Goal: Task Accomplishment & Management: Use online tool/utility

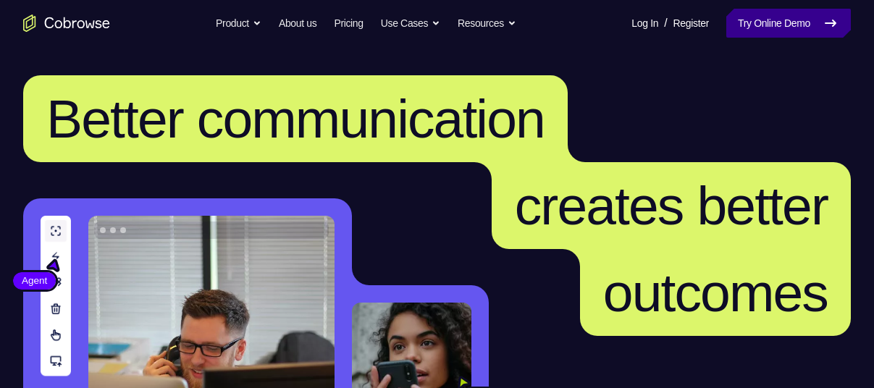
click at [807, 36] on link "Try Online Demo" at bounding box center [788, 23] width 124 height 29
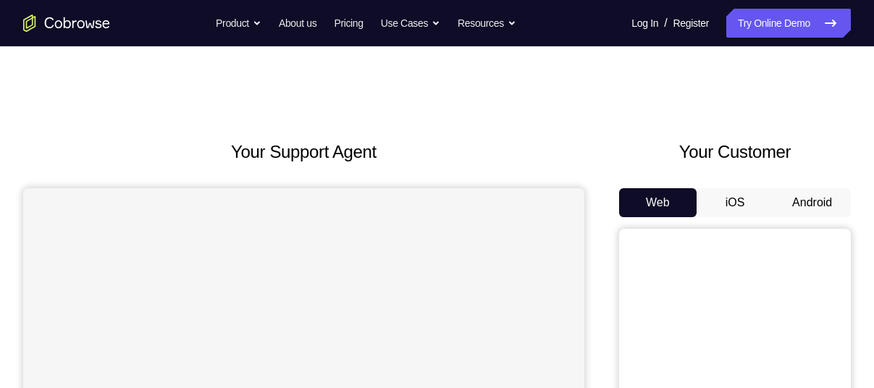
click at [813, 202] on button "Android" at bounding box center [811, 202] width 77 height 29
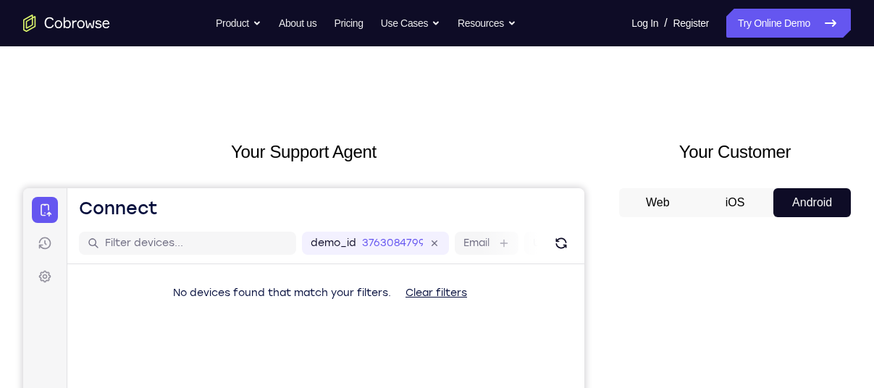
click at [733, 194] on button "iOS" at bounding box center [734, 202] width 77 height 29
click at [803, 206] on button "Android" at bounding box center [811, 202] width 77 height 29
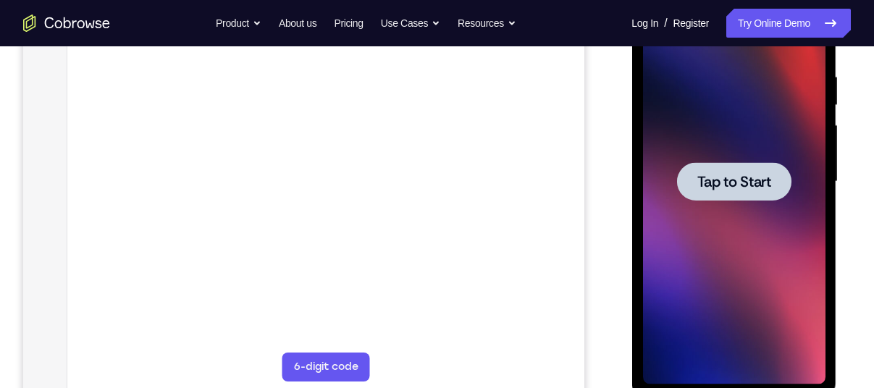
scroll to position [272, 0]
click at [712, 174] on span "Tap to Start" at bounding box center [733, 181] width 74 height 14
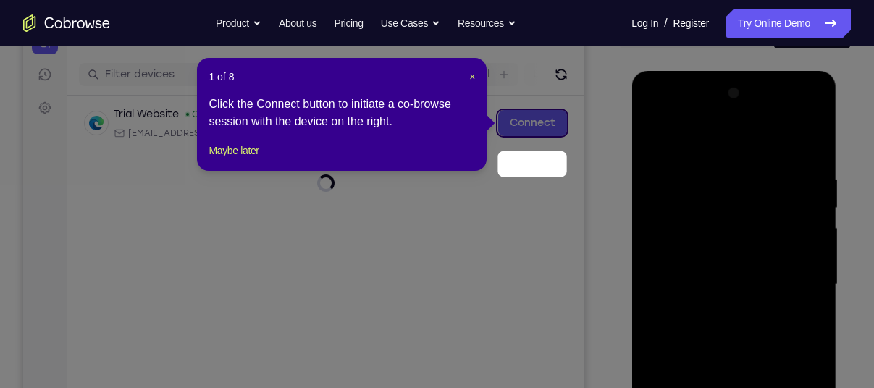
scroll to position [101, 0]
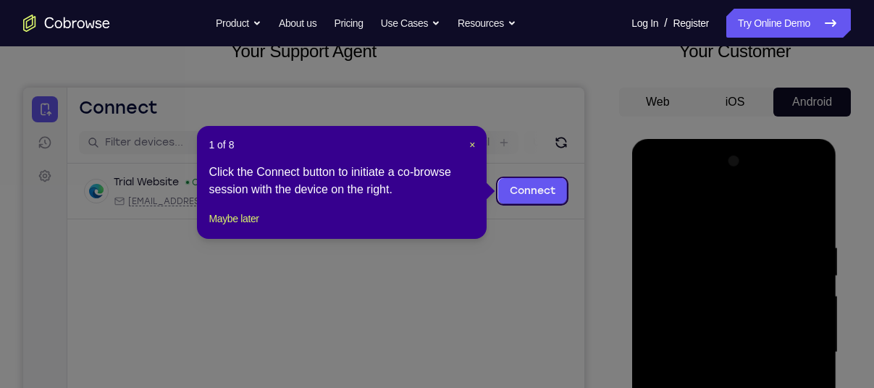
click at [475, 144] on span "×" at bounding box center [472, 145] width 6 height 12
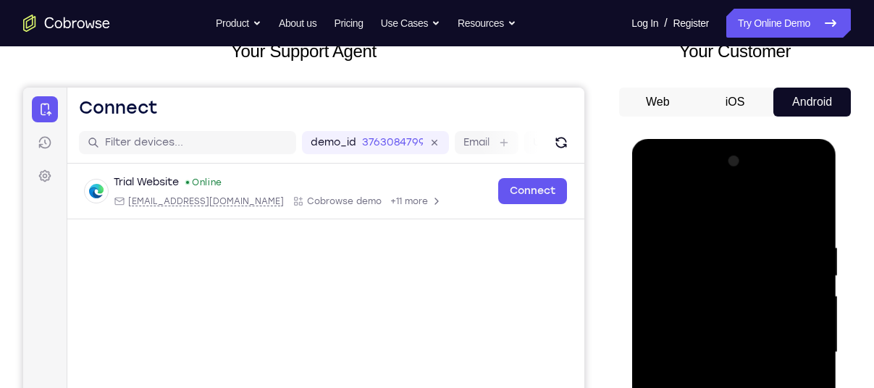
scroll to position [373, 0]
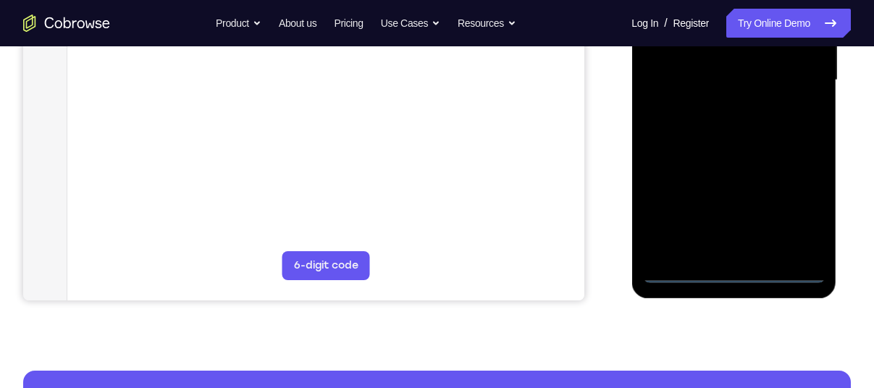
click at [727, 276] on div at bounding box center [733, 80] width 182 height 405
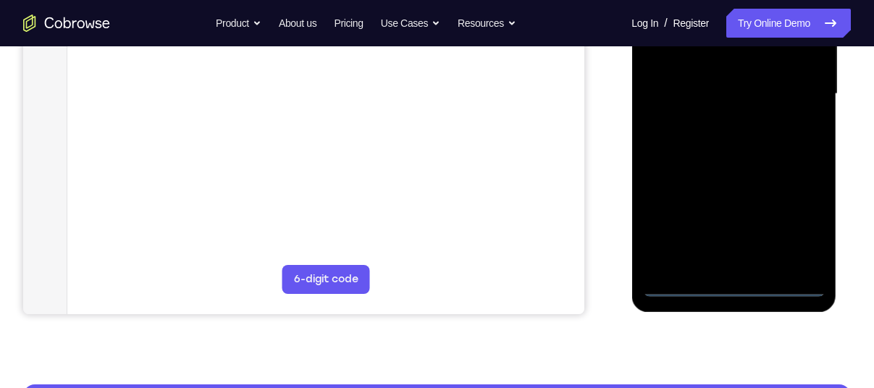
scroll to position [357, 0]
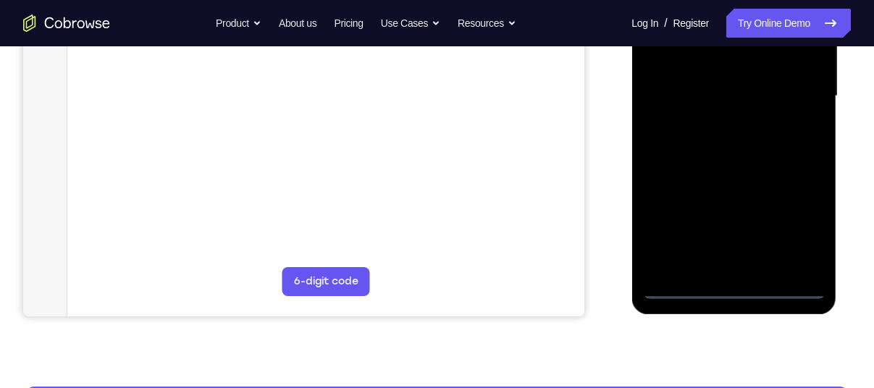
click at [800, 236] on div at bounding box center [733, 96] width 182 height 405
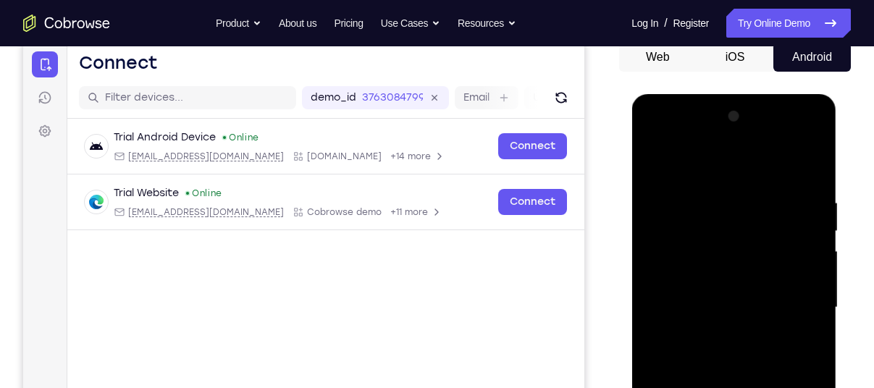
scroll to position [190, 0]
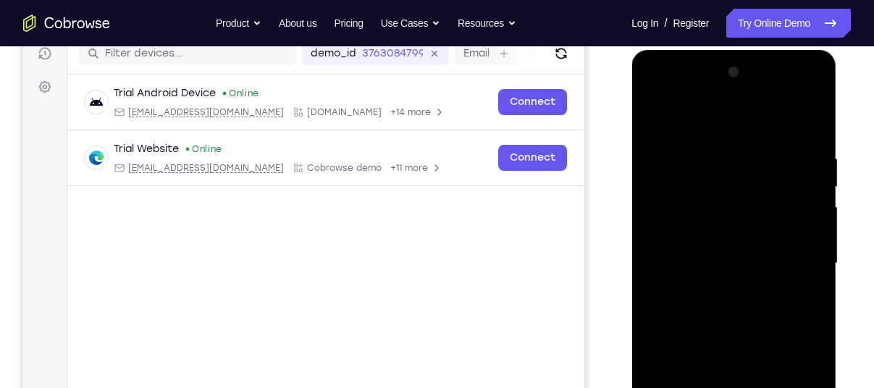
click at [684, 124] on div at bounding box center [733, 263] width 182 height 405
click at [794, 264] on div at bounding box center [733, 263] width 182 height 405
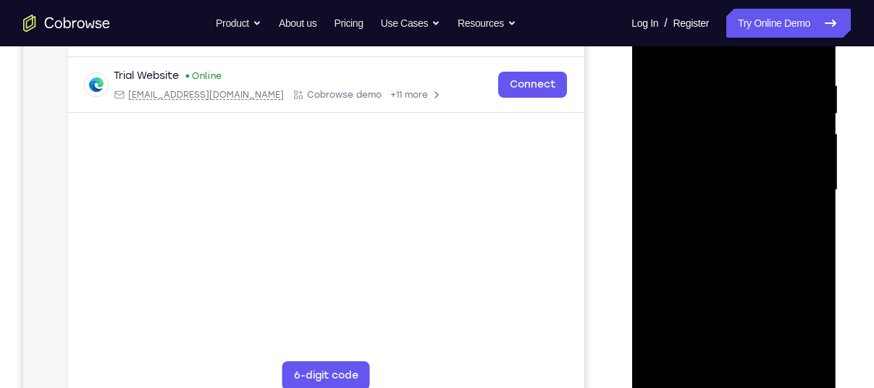
scroll to position [263, 0]
click at [719, 217] on div at bounding box center [733, 189] width 182 height 405
click at [705, 179] on div at bounding box center [733, 189] width 182 height 405
click at [703, 161] on div at bounding box center [733, 189] width 182 height 405
click at [734, 193] on div at bounding box center [733, 189] width 182 height 405
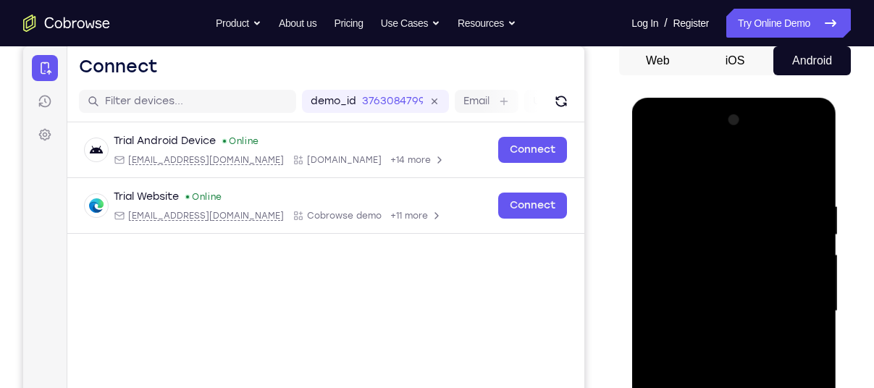
scroll to position [282, 0]
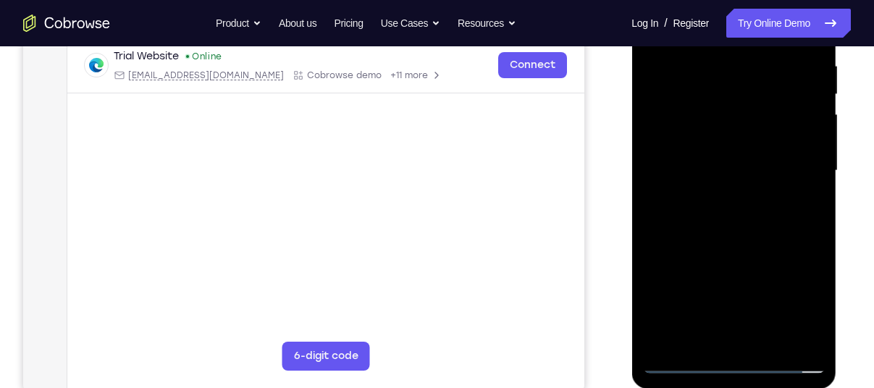
click at [701, 219] on div at bounding box center [733, 170] width 182 height 405
click at [746, 214] on div at bounding box center [733, 170] width 182 height 405
click at [737, 192] on div at bounding box center [733, 170] width 182 height 405
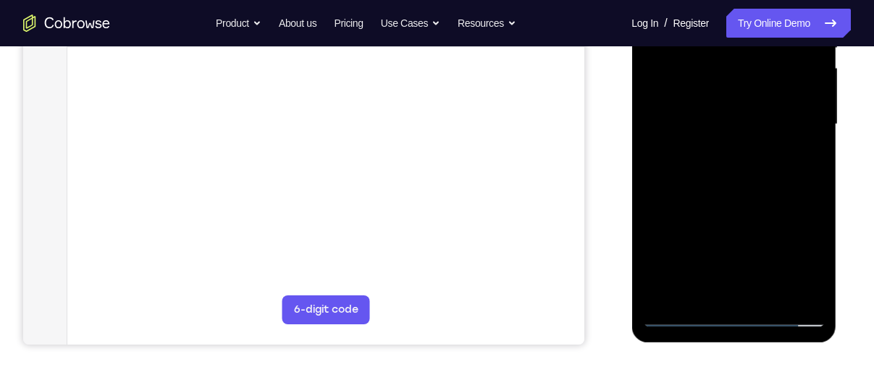
scroll to position [329, 0]
click at [731, 186] on div at bounding box center [733, 123] width 182 height 405
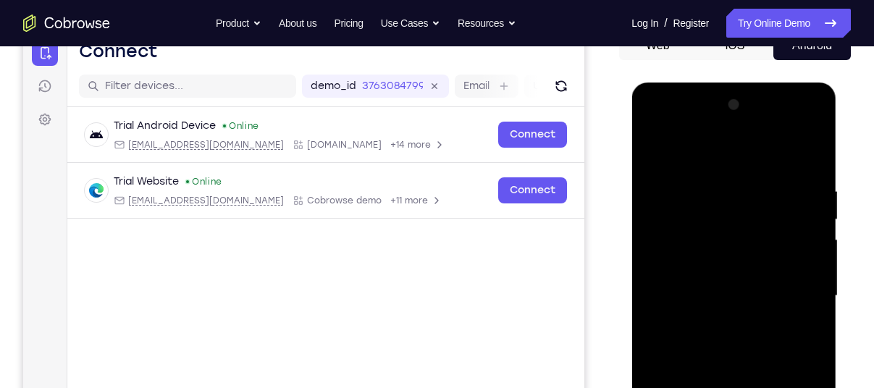
scroll to position [156, 0]
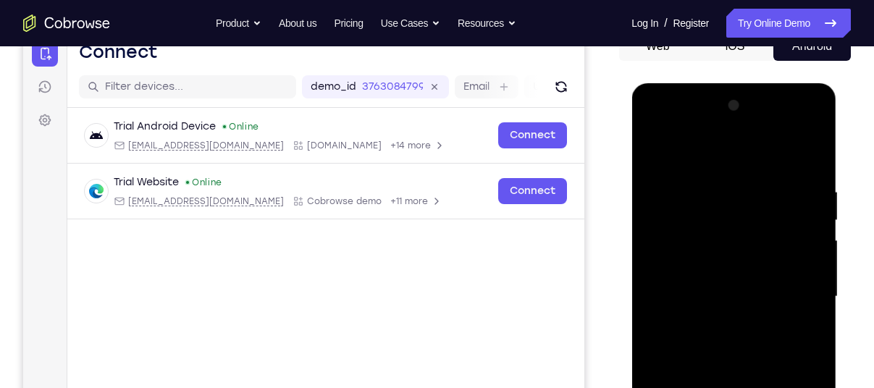
drag, startPoint x: 710, startPoint y: 187, endPoint x: 751, endPoint y: 203, distance: 43.8
click at [751, 203] on div at bounding box center [733, 296] width 182 height 405
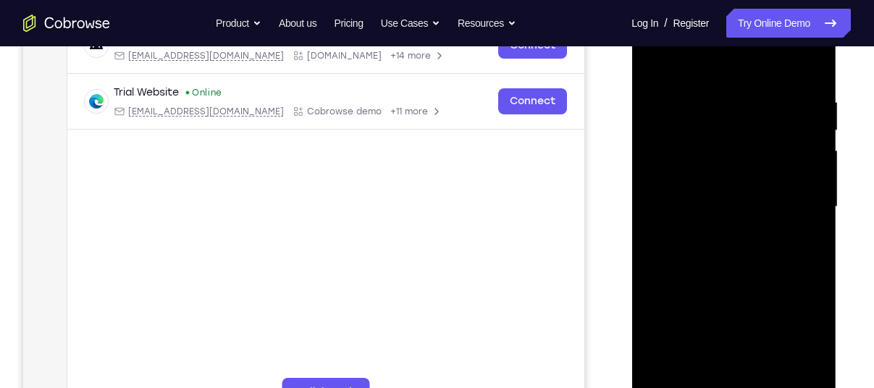
scroll to position [246, 0]
drag, startPoint x: 685, startPoint y: 206, endPoint x: 745, endPoint y: 207, distance: 60.8
click at [745, 207] on div at bounding box center [733, 206] width 182 height 405
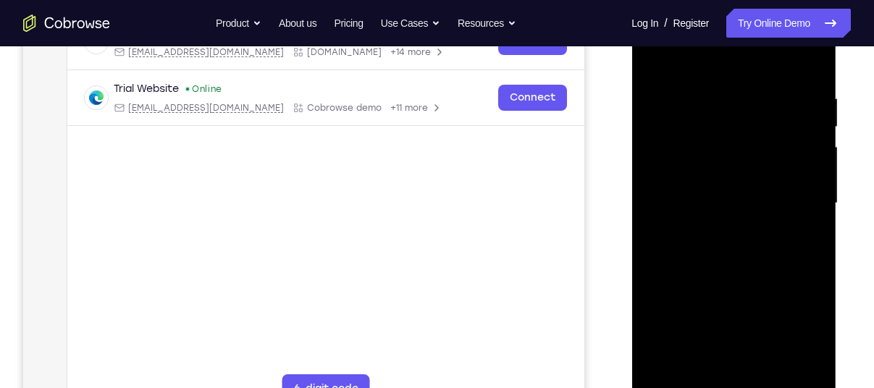
scroll to position [249, 0]
click at [807, 63] on div at bounding box center [733, 203] width 182 height 405
click at [744, 87] on div at bounding box center [733, 203] width 182 height 405
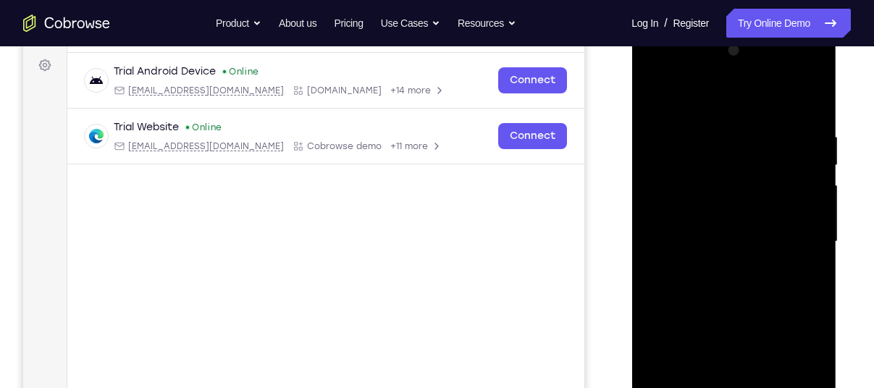
scroll to position [323, 0]
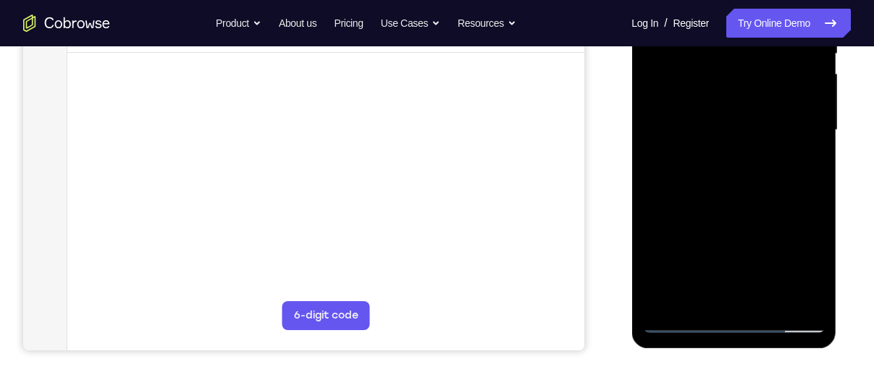
click at [787, 144] on div at bounding box center [733, 130] width 182 height 405
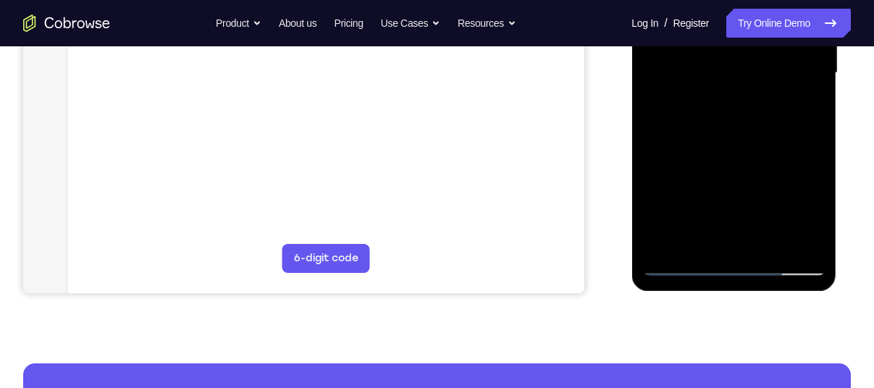
scroll to position [383, 0]
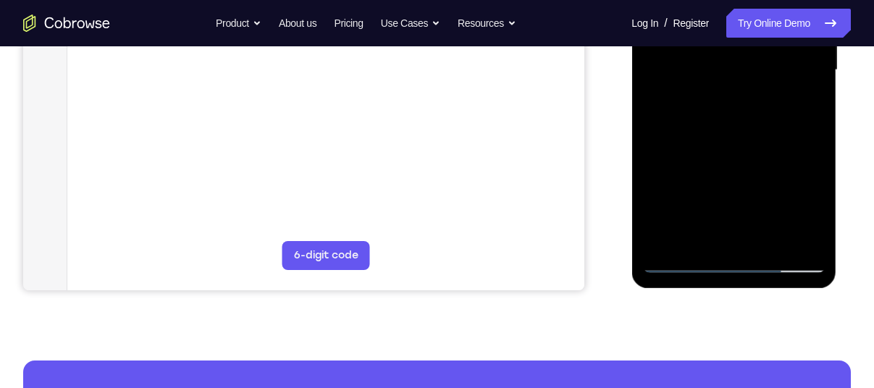
click at [789, 234] on div at bounding box center [733, 70] width 182 height 405
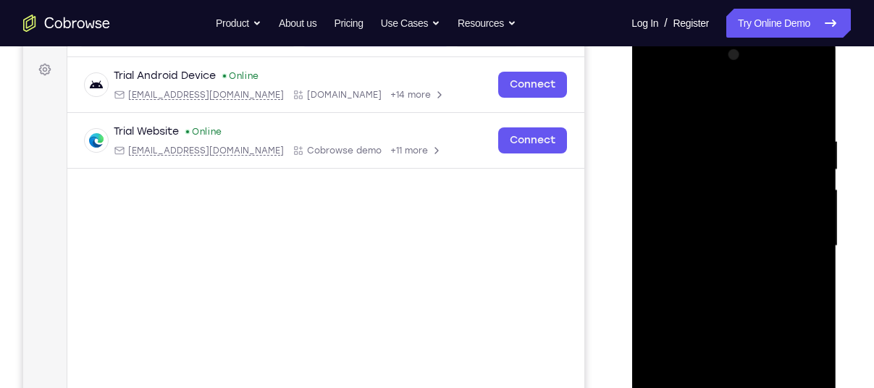
scroll to position [206, 0]
click at [809, 112] on div at bounding box center [733, 246] width 182 height 405
click at [792, 132] on div at bounding box center [733, 246] width 182 height 405
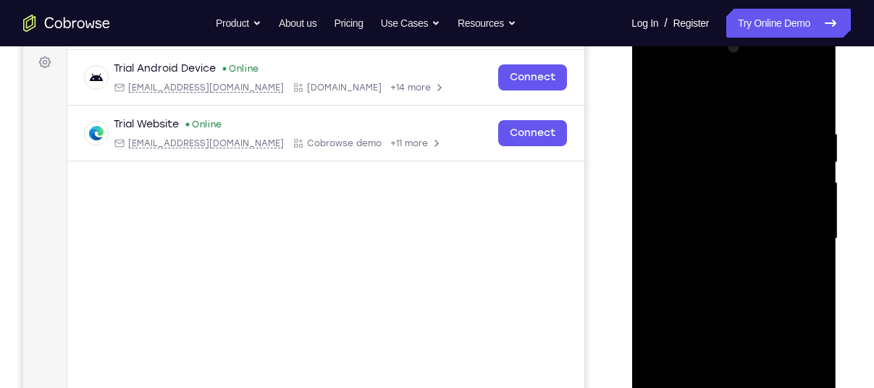
scroll to position [214, 0]
click at [804, 93] on div at bounding box center [733, 238] width 182 height 405
drag, startPoint x: 783, startPoint y: 121, endPoint x: 682, endPoint y: 131, distance: 101.1
click at [682, 131] on div at bounding box center [733, 238] width 182 height 405
click at [813, 88] on div at bounding box center [733, 238] width 182 height 405
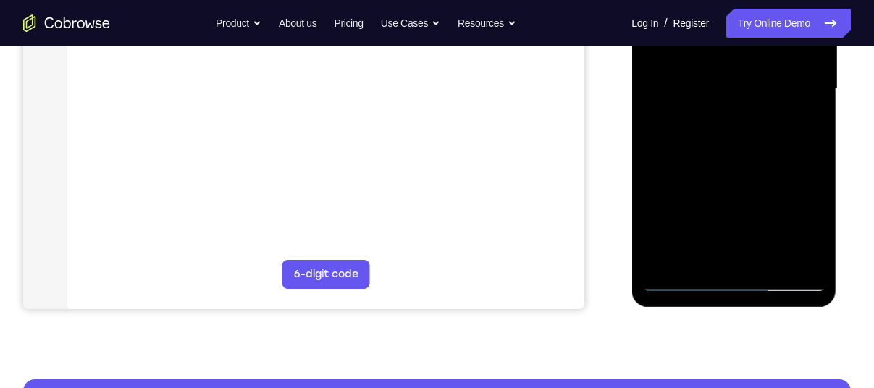
scroll to position [365, 0]
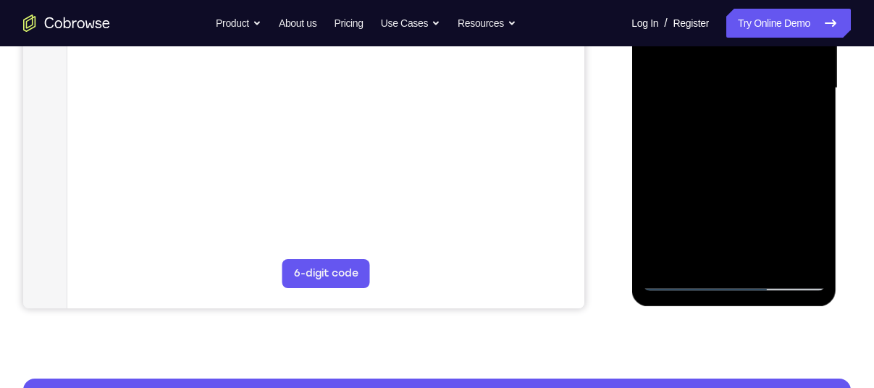
click at [768, 260] on div at bounding box center [733, 88] width 182 height 405
click at [738, 158] on div at bounding box center [733, 88] width 182 height 405
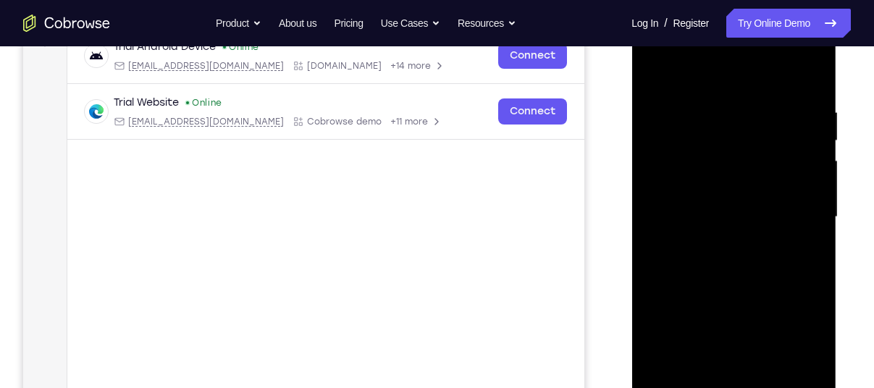
scroll to position [227, 0]
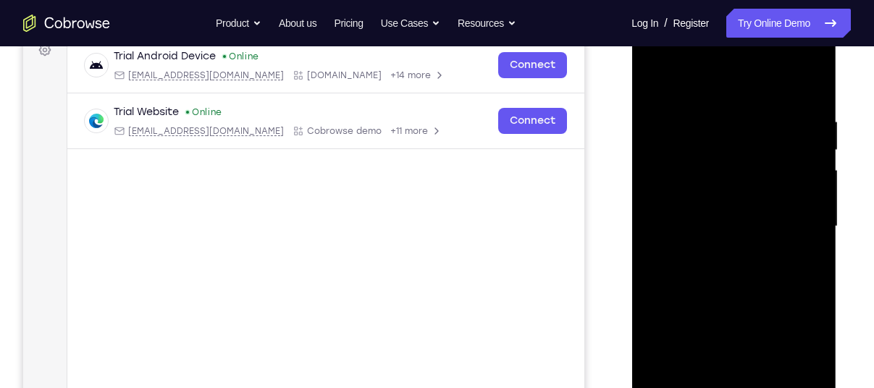
click at [656, 74] on div at bounding box center [733, 226] width 182 height 405
drag, startPoint x: 782, startPoint y: 106, endPoint x: 665, endPoint y: 103, distance: 117.3
click at [665, 103] on div at bounding box center [733, 226] width 182 height 405
click at [727, 103] on div at bounding box center [733, 226] width 182 height 405
click at [803, 86] on div at bounding box center [733, 226] width 182 height 405
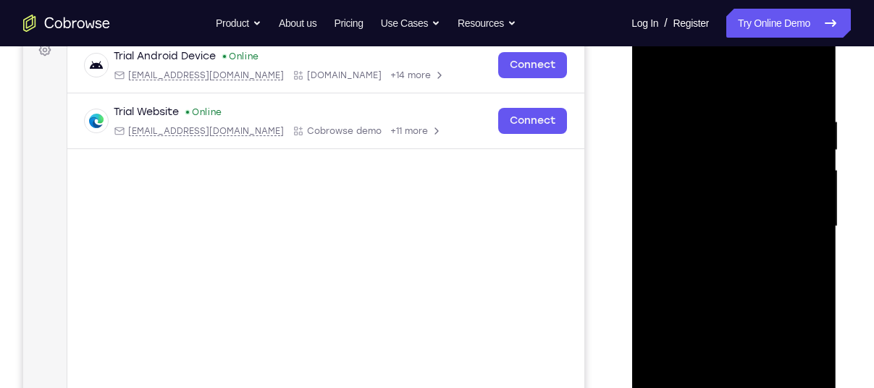
drag, startPoint x: 776, startPoint y: 118, endPoint x: 1257, endPoint y: 145, distance: 482.1
click at [631, 132] on html "Online web based iOS Simulators and Android Emulators. Run iPhone, iPad, Mobile…" at bounding box center [734, 230] width 206 height 434
click at [720, 116] on div at bounding box center [733, 226] width 182 height 405
click at [806, 169] on div at bounding box center [733, 226] width 182 height 405
click at [808, 81] on div at bounding box center [733, 226] width 182 height 405
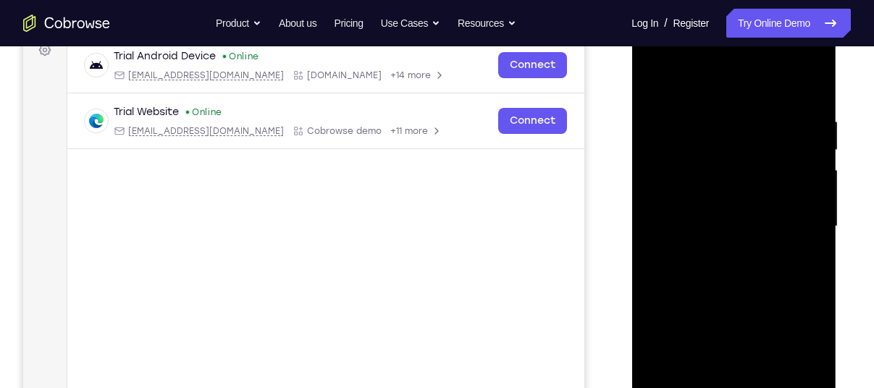
drag, startPoint x: 771, startPoint y: 98, endPoint x: 686, endPoint y: 109, distance: 86.1
click at [686, 109] on div at bounding box center [733, 226] width 182 height 405
drag, startPoint x: 792, startPoint y: 107, endPoint x: 700, endPoint y: 107, distance: 91.9
click at [700, 107] on div at bounding box center [733, 226] width 182 height 405
drag, startPoint x: 781, startPoint y: 110, endPoint x: 669, endPoint y: 106, distance: 111.5
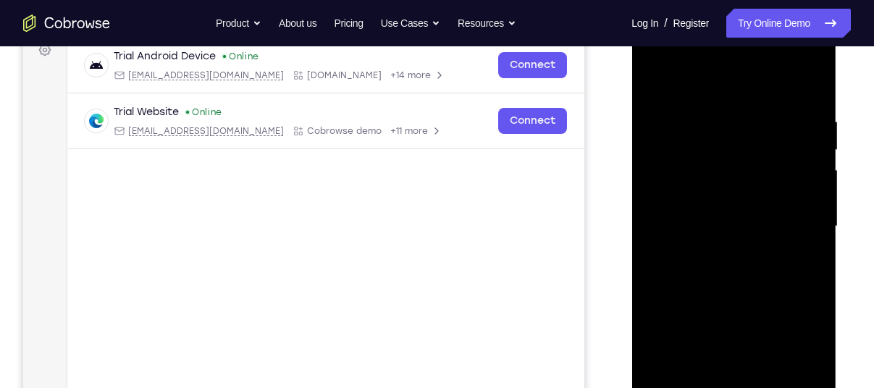
click at [669, 106] on div at bounding box center [733, 226] width 182 height 405
drag, startPoint x: 797, startPoint y: 109, endPoint x: 678, endPoint y: 113, distance: 118.8
click at [678, 113] on div at bounding box center [733, 226] width 182 height 405
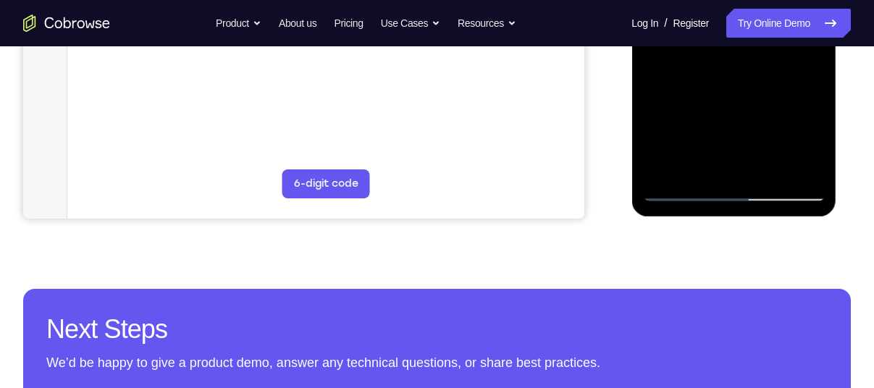
scroll to position [455, 0]
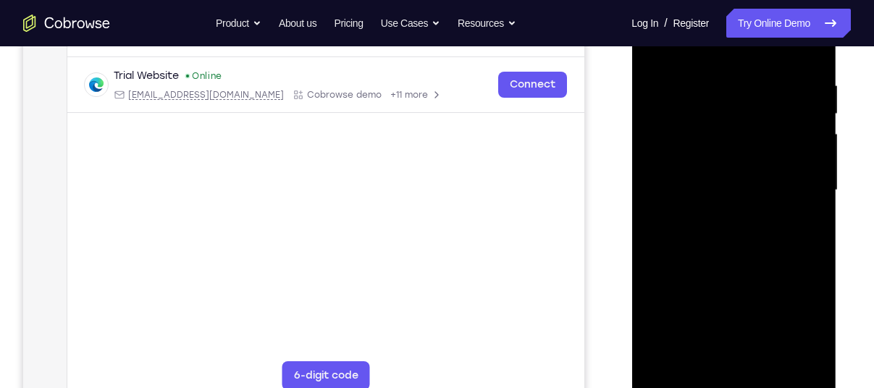
scroll to position [262, 0]
drag, startPoint x: 704, startPoint y: 223, endPoint x: 719, endPoint y: 193, distance: 33.0
click at [719, 193] on div at bounding box center [733, 190] width 182 height 405
drag, startPoint x: 735, startPoint y: 244, endPoint x: 756, endPoint y: 39, distance: 206.0
click at [756, 39] on div at bounding box center [733, 190] width 182 height 405
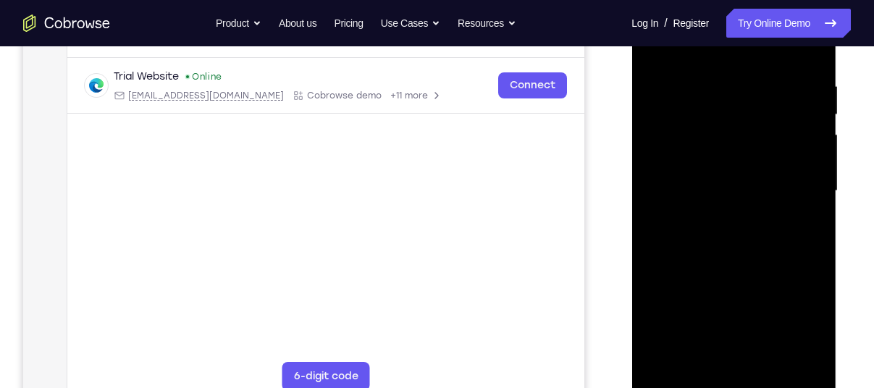
drag, startPoint x: 751, startPoint y: 223, endPoint x: 779, endPoint y: 7, distance: 218.3
click at [779, 7] on div at bounding box center [733, 190] width 182 height 405
drag, startPoint x: 738, startPoint y: 203, endPoint x: 767, endPoint y: 29, distance: 176.1
click at [767, 29] on div at bounding box center [733, 190] width 182 height 405
drag, startPoint x: 738, startPoint y: 222, endPoint x: 762, endPoint y: 71, distance: 153.1
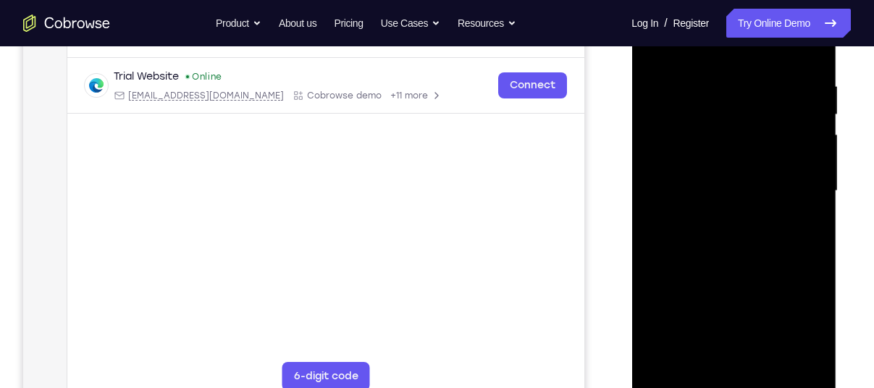
click at [762, 71] on div at bounding box center [733, 190] width 182 height 405
drag, startPoint x: 746, startPoint y: 191, endPoint x: 758, endPoint y: 72, distance: 119.3
click at [758, 72] on div at bounding box center [733, 190] width 182 height 405
drag, startPoint x: 742, startPoint y: 232, endPoint x: 745, endPoint y: 143, distance: 89.8
click at [745, 143] on div at bounding box center [733, 190] width 182 height 405
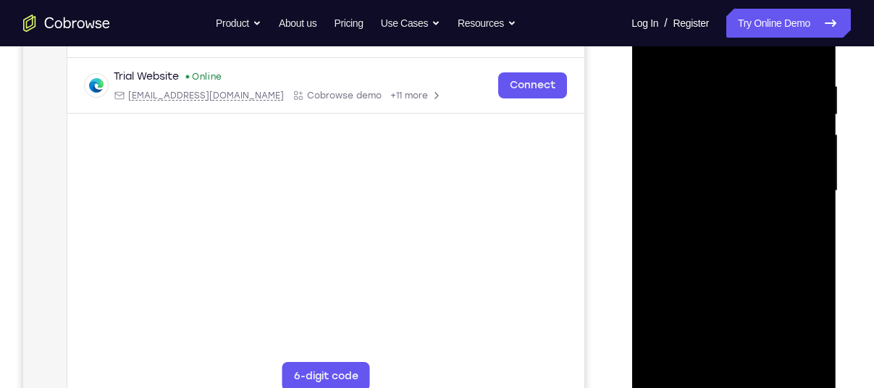
drag, startPoint x: 689, startPoint y: 232, endPoint x: 698, endPoint y: 147, distance: 85.8
click at [698, 147] on div at bounding box center [733, 190] width 182 height 405
drag, startPoint x: 732, startPoint y: 180, endPoint x: 766, endPoint y: 6, distance: 177.7
click at [766, 6] on div at bounding box center [733, 190] width 182 height 405
drag, startPoint x: 733, startPoint y: 226, endPoint x: 744, endPoint y: 131, distance: 95.4
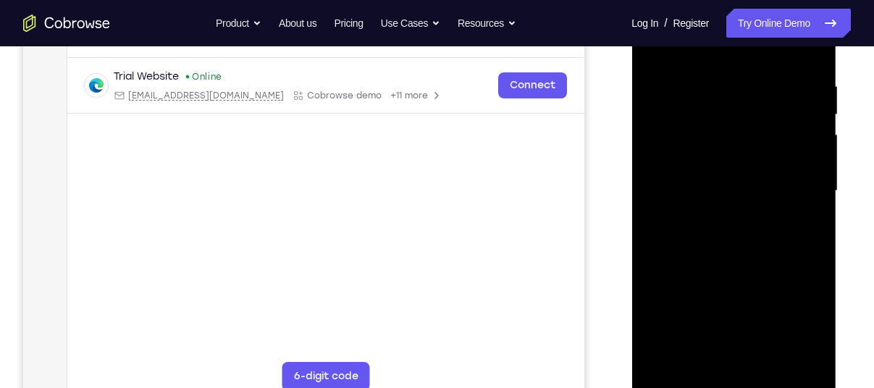
click at [744, 131] on div at bounding box center [733, 190] width 182 height 405
drag, startPoint x: 716, startPoint y: 295, endPoint x: 773, endPoint y: 88, distance: 214.7
click at [773, 88] on div at bounding box center [733, 190] width 182 height 405
drag, startPoint x: 736, startPoint y: 250, endPoint x: 753, endPoint y: 141, distance: 109.9
click at [753, 141] on div at bounding box center [733, 190] width 182 height 405
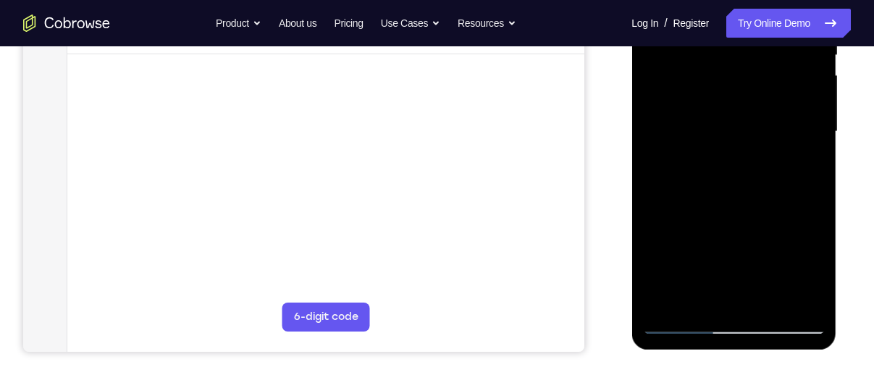
scroll to position [416, 0]
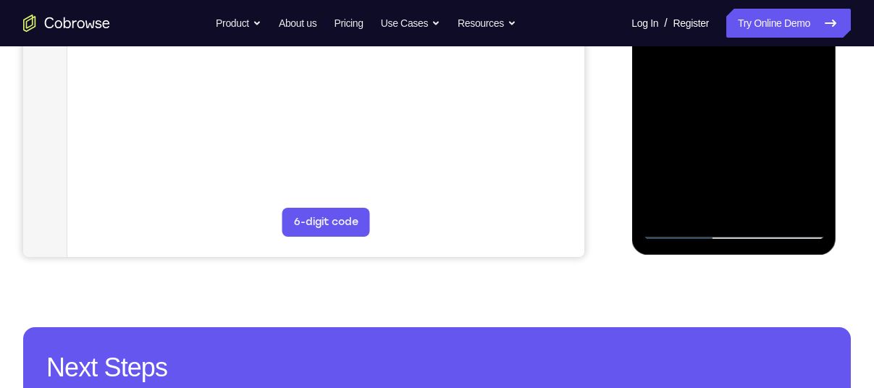
drag, startPoint x: 756, startPoint y: 160, endPoint x: 776, endPoint y: 34, distance: 127.4
click at [776, 34] on div at bounding box center [733, 36] width 182 height 405
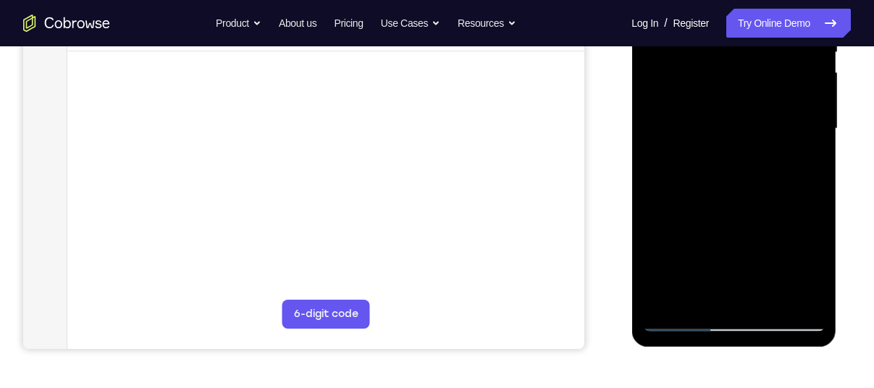
drag, startPoint x: 749, startPoint y: 227, endPoint x: 751, endPoint y: 156, distance: 70.2
click at [751, 156] on div at bounding box center [733, 128] width 182 height 405
drag, startPoint x: 735, startPoint y: 218, endPoint x: 735, endPoint y: 169, distance: 48.5
click at [735, 169] on div at bounding box center [733, 128] width 182 height 405
drag, startPoint x: 707, startPoint y: 216, endPoint x: 688, endPoint y: 166, distance: 52.7
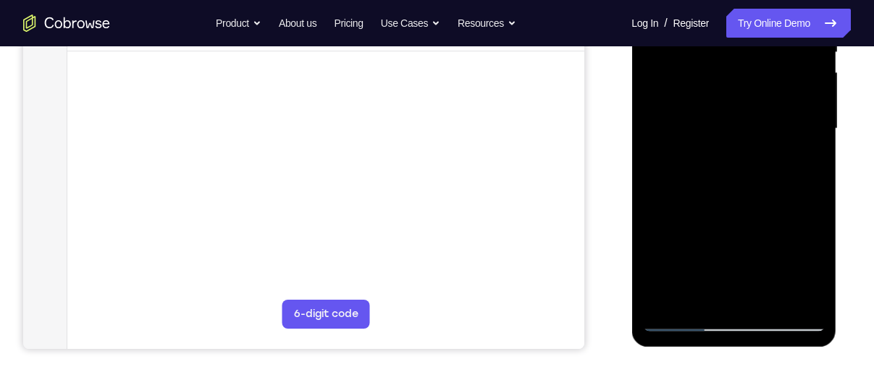
click at [688, 166] on div at bounding box center [733, 128] width 182 height 405
drag, startPoint x: 732, startPoint y: 229, endPoint x: 743, endPoint y: 132, distance: 97.5
click at [743, 132] on div at bounding box center [733, 128] width 182 height 405
drag, startPoint x: 745, startPoint y: 260, endPoint x: 743, endPoint y: 112, distance: 147.6
click at [743, 112] on div at bounding box center [733, 128] width 182 height 405
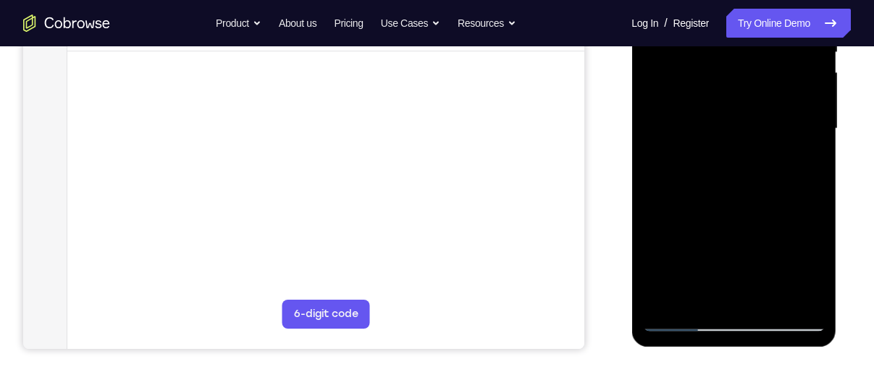
drag, startPoint x: 724, startPoint y: 247, endPoint x: 798, endPoint y: 52, distance: 208.5
click at [798, 52] on div at bounding box center [733, 128] width 182 height 405
drag, startPoint x: 688, startPoint y: 255, endPoint x: 760, endPoint y: 101, distance: 171.0
click at [760, 101] on div at bounding box center [733, 128] width 182 height 405
drag, startPoint x: 737, startPoint y: 253, endPoint x: 766, endPoint y: 96, distance: 159.7
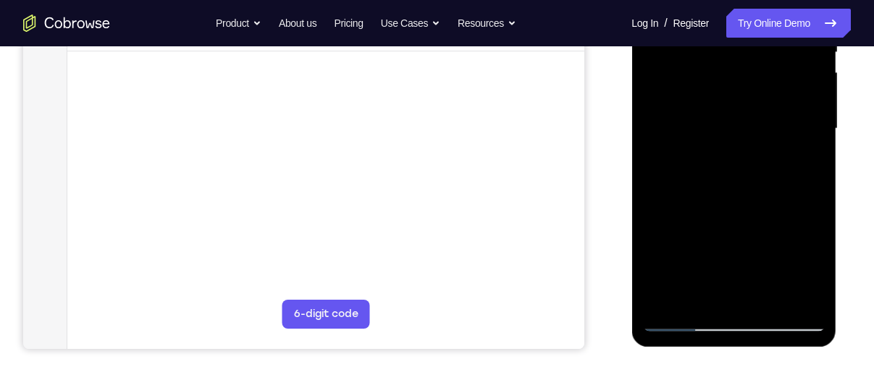
click at [766, 96] on div at bounding box center [733, 128] width 182 height 405
drag, startPoint x: 719, startPoint y: 224, endPoint x: 751, endPoint y: 93, distance: 135.5
click at [751, 93] on div at bounding box center [733, 128] width 182 height 405
drag, startPoint x: 711, startPoint y: 219, endPoint x: 753, endPoint y: 84, distance: 141.0
click at [753, 84] on div at bounding box center [733, 128] width 182 height 405
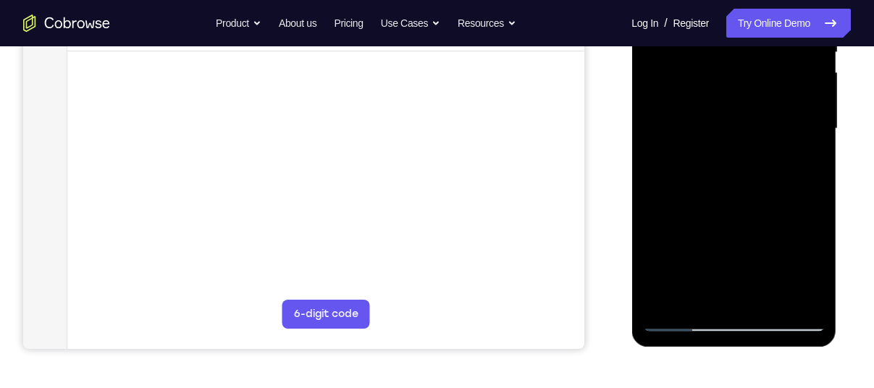
drag, startPoint x: 715, startPoint y: 260, endPoint x: 753, endPoint y: 117, distance: 147.5
click at [753, 117] on div at bounding box center [733, 128] width 182 height 405
drag, startPoint x: 749, startPoint y: 266, endPoint x: 763, endPoint y: 94, distance: 172.1
click at [763, 94] on div at bounding box center [733, 128] width 182 height 405
drag, startPoint x: 745, startPoint y: 209, endPoint x: 771, endPoint y: 77, distance: 134.8
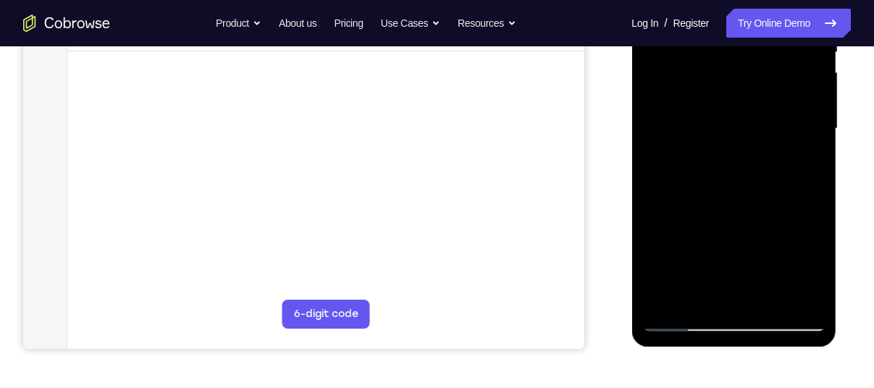
click at [771, 77] on div at bounding box center [733, 128] width 182 height 405
drag, startPoint x: 753, startPoint y: 230, endPoint x: 754, endPoint y: 217, distance: 13.0
click at [754, 217] on div at bounding box center [733, 128] width 182 height 405
click at [732, 248] on div at bounding box center [733, 128] width 182 height 405
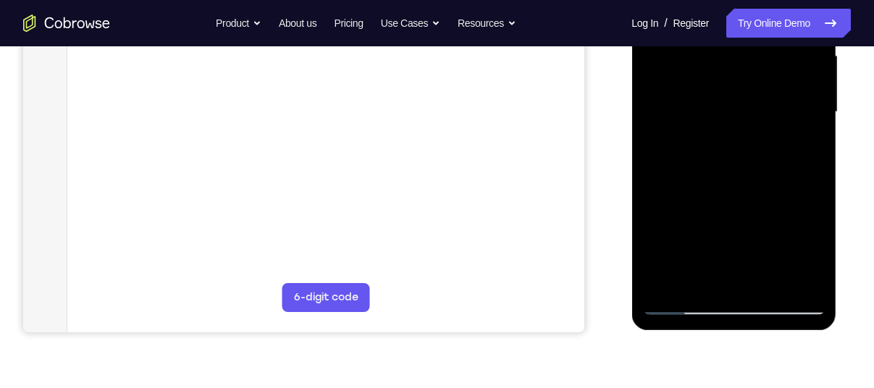
scroll to position [342, 0]
drag, startPoint x: 720, startPoint y: 227, endPoint x: 722, endPoint y: 212, distance: 14.6
click at [722, 212] on div at bounding box center [733, 111] width 182 height 405
drag, startPoint x: 726, startPoint y: 222, endPoint x: 756, endPoint y: 105, distance: 120.9
click at [756, 105] on div at bounding box center [733, 111] width 182 height 405
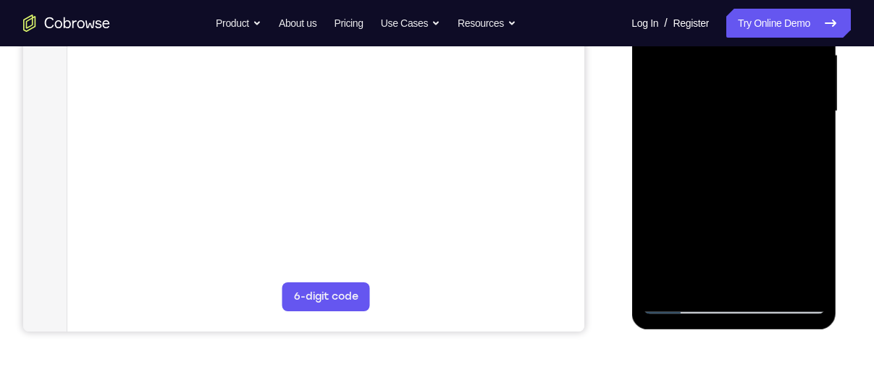
drag, startPoint x: 735, startPoint y: 227, endPoint x: 755, endPoint y: 106, distance: 122.4
click at [755, 106] on div at bounding box center [733, 111] width 182 height 405
drag, startPoint x: 738, startPoint y: 202, endPoint x: 753, endPoint y: 74, distance: 129.0
click at [753, 74] on div at bounding box center [733, 111] width 182 height 405
drag, startPoint x: 745, startPoint y: 187, endPoint x: 775, endPoint y: 51, distance: 140.1
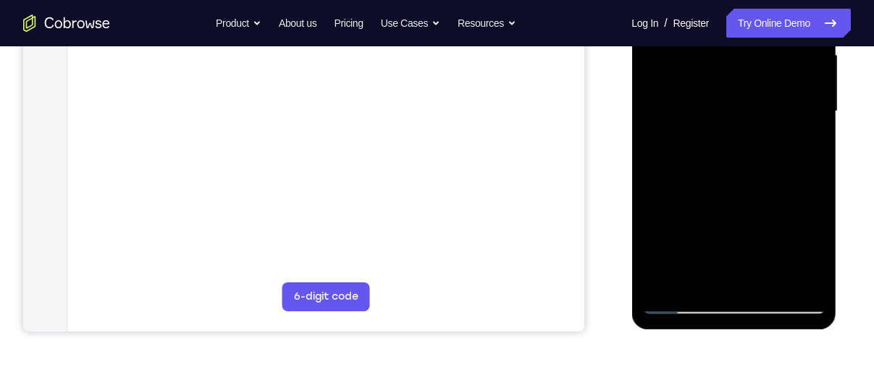
click at [775, 51] on div at bounding box center [733, 111] width 182 height 405
drag, startPoint x: 762, startPoint y: 153, endPoint x: 766, endPoint y: 28, distance: 125.3
click at [766, 28] on div at bounding box center [733, 111] width 182 height 405
drag, startPoint x: 705, startPoint y: 219, endPoint x: 757, endPoint y: 43, distance: 184.1
click at [757, 43] on div at bounding box center [733, 111] width 182 height 405
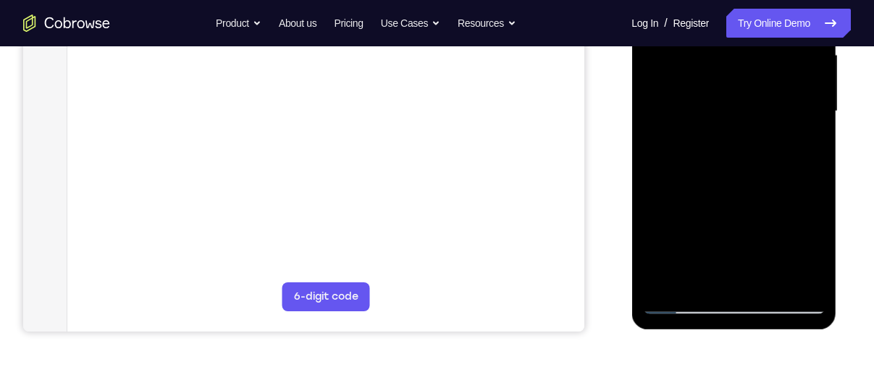
drag, startPoint x: 733, startPoint y: 205, endPoint x: 777, endPoint y: 28, distance: 182.0
click at [777, 28] on div at bounding box center [733, 111] width 182 height 405
drag, startPoint x: 727, startPoint y: 216, endPoint x: 737, endPoint y: 177, distance: 39.7
click at [737, 177] on div at bounding box center [733, 111] width 182 height 405
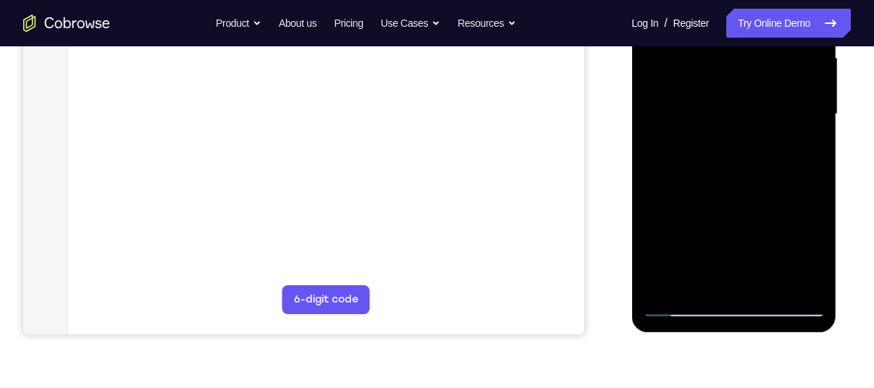
scroll to position [339, 0]
drag, startPoint x: 712, startPoint y: 226, endPoint x: 730, endPoint y: 151, distance: 77.2
click at [730, 151] on div at bounding box center [733, 114] width 182 height 405
drag, startPoint x: 724, startPoint y: 241, endPoint x: 744, endPoint y: 107, distance: 135.4
click at [744, 107] on div at bounding box center [733, 114] width 182 height 405
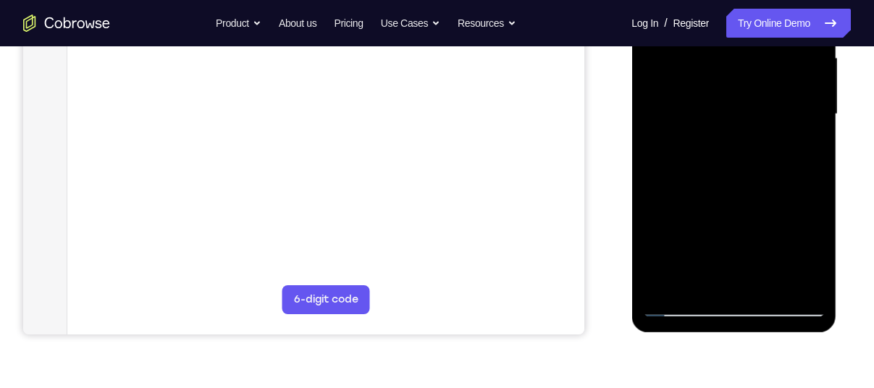
drag, startPoint x: 752, startPoint y: 219, endPoint x: 763, endPoint y: 102, distance: 117.0
click at [763, 102] on div at bounding box center [733, 114] width 182 height 405
drag, startPoint x: 763, startPoint y: 102, endPoint x: 748, endPoint y: 200, distance: 98.8
click at [748, 200] on div at bounding box center [733, 114] width 182 height 405
drag, startPoint x: 748, startPoint y: 200, endPoint x: 763, endPoint y: 118, distance: 83.1
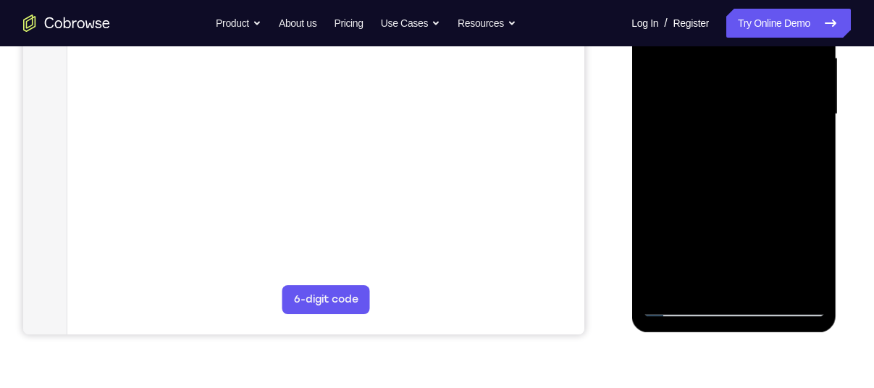
click at [763, 118] on div at bounding box center [733, 114] width 182 height 405
drag, startPoint x: 768, startPoint y: 209, endPoint x: 775, endPoint y: 132, distance: 77.8
click at [775, 132] on div at bounding box center [733, 114] width 182 height 405
drag, startPoint x: 747, startPoint y: 203, endPoint x: 771, endPoint y: 74, distance: 131.2
click at [771, 74] on div at bounding box center [733, 114] width 182 height 405
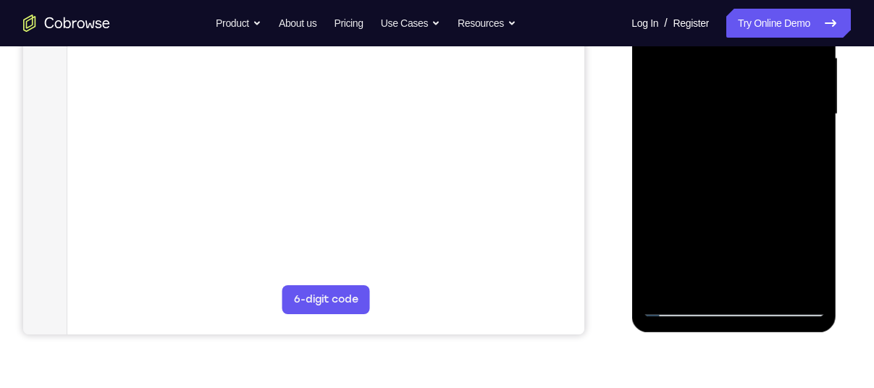
drag, startPoint x: 681, startPoint y: 228, endPoint x: 745, endPoint y: 73, distance: 167.7
click at [745, 73] on div at bounding box center [733, 114] width 182 height 405
drag, startPoint x: 732, startPoint y: 131, endPoint x: 733, endPoint y: 210, distance: 78.9
click at [733, 210] on div at bounding box center [733, 114] width 182 height 405
drag, startPoint x: 733, startPoint y: 210, endPoint x: 724, endPoint y: 85, distance: 125.6
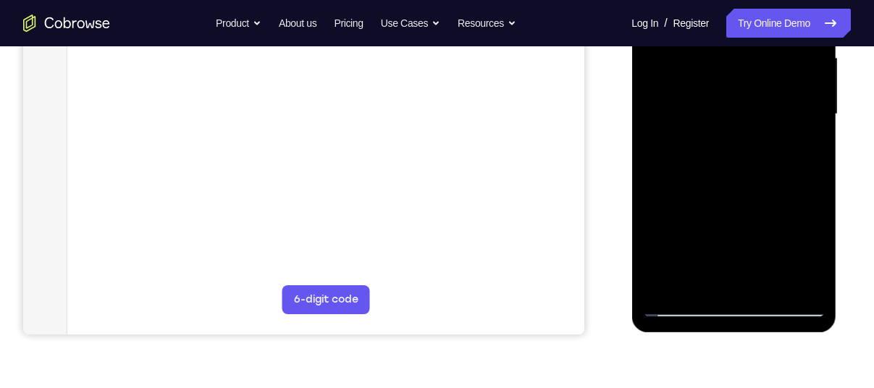
click at [724, 85] on div at bounding box center [733, 114] width 182 height 405
click at [814, 122] on div at bounding box center [733, 114] width 182 height 405
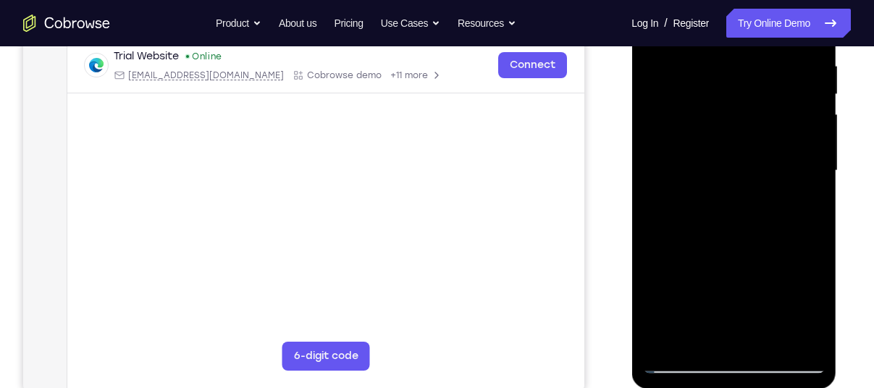
scroll to position [282, 0]
click at [818, 185] on div at bounding box center [733, 170] width 182 height 405
click at [816, 180] on div at bounding box center [733, 170] width 182 height 405
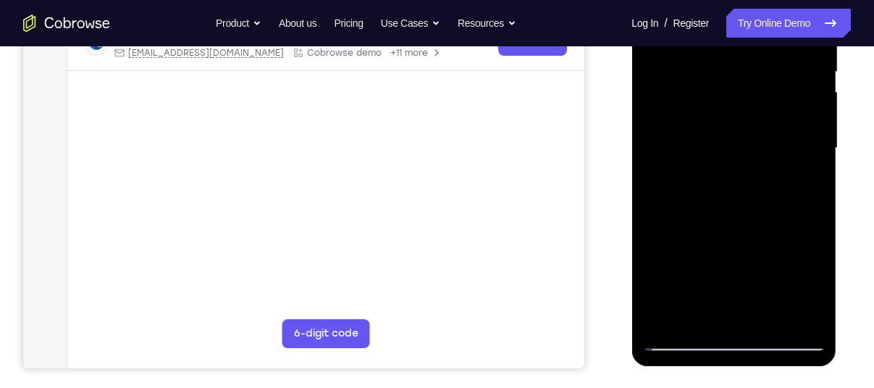
scroll to position [305, 0]
click at [815, 158] on div at bounding box center [733, 147] width 182 height 405
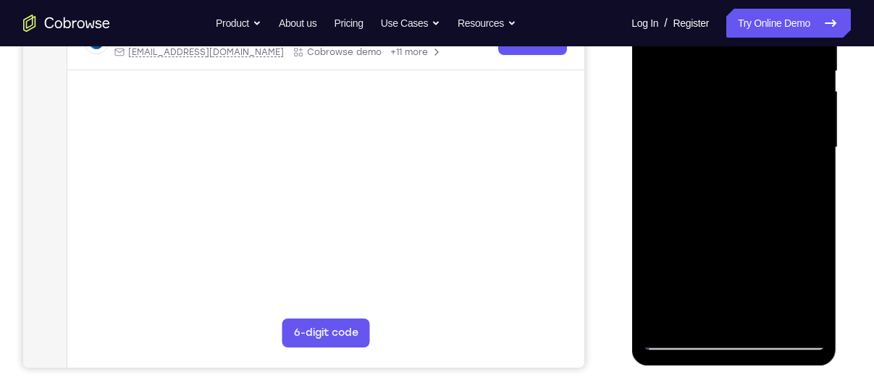
click at [815, 158] on div at bounding box center [733, 147] width 182 height 405
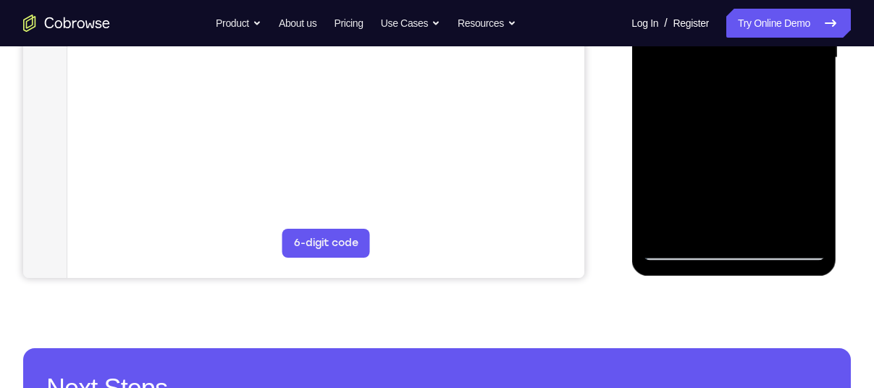
scroll to position [396, 0]
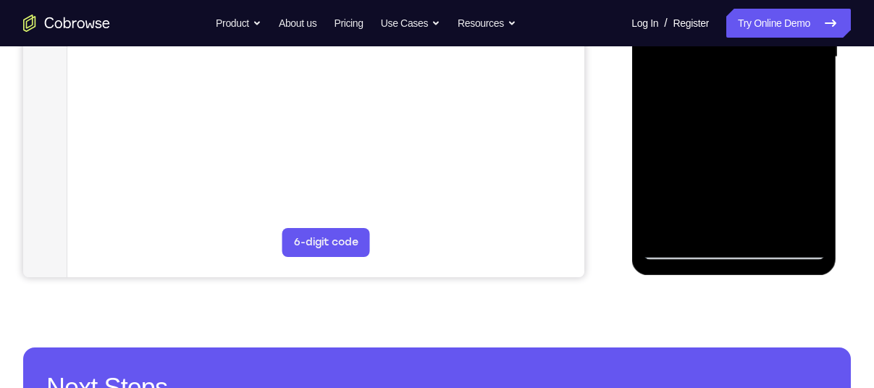
click at [769, 230] on div at bounding box center [733, 57] width 182 height 405
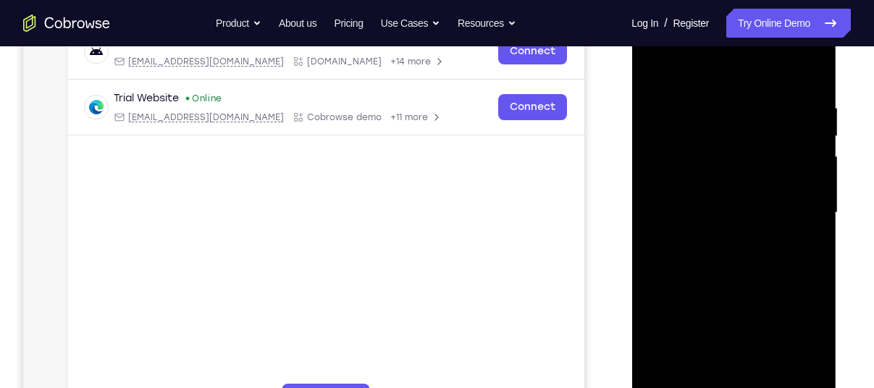
scroll to position [239, 0]
click at [655, 65] on div at bounding box center [733, 214] width 182 height 405
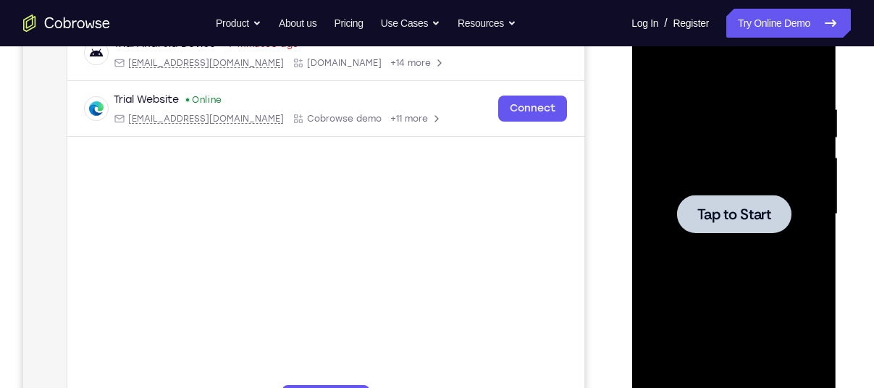
click at [785, 281] on div at bounding box center [733, 214] width 182 height 405
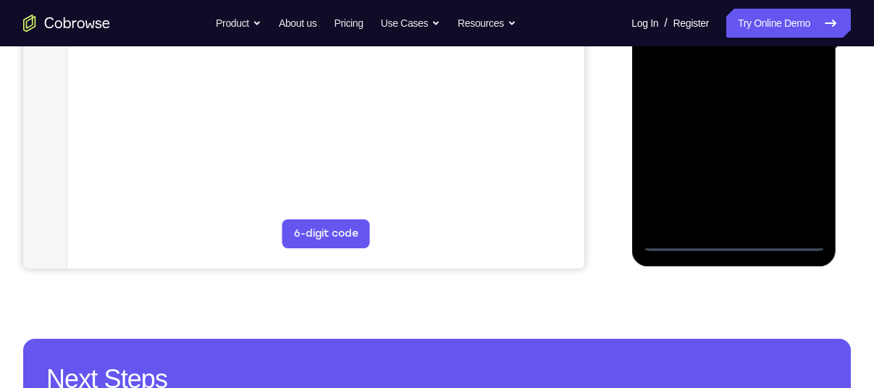
scroll to position [407, 0]
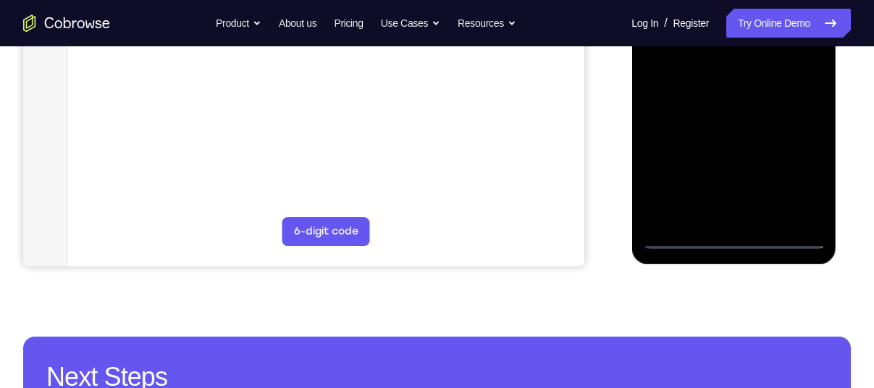
click at [741, 237] on div at bounding box center [733, 46] width 182 height 405
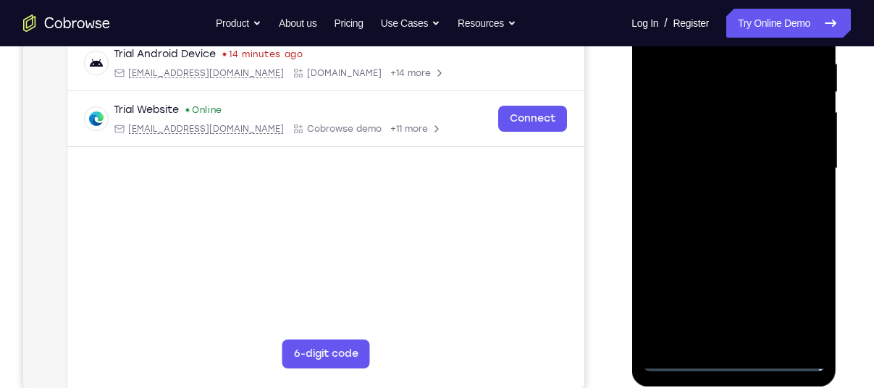
scroll to position [284, 0]
click at [797, 308] on div at bounding box center [733, 169] width 182 height 405
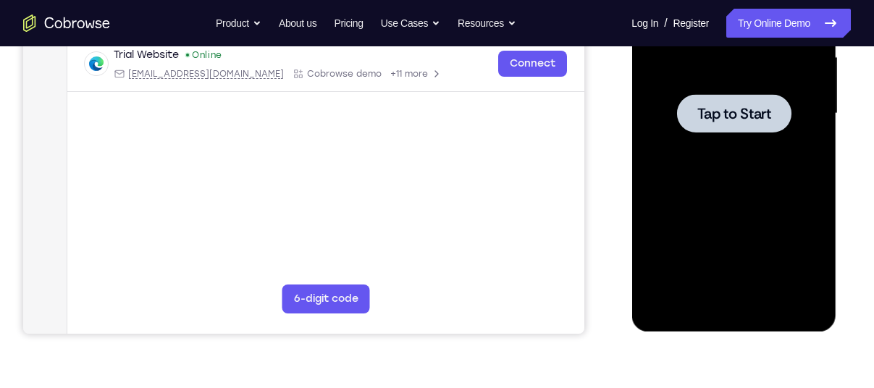
scroll to position [340, 0]
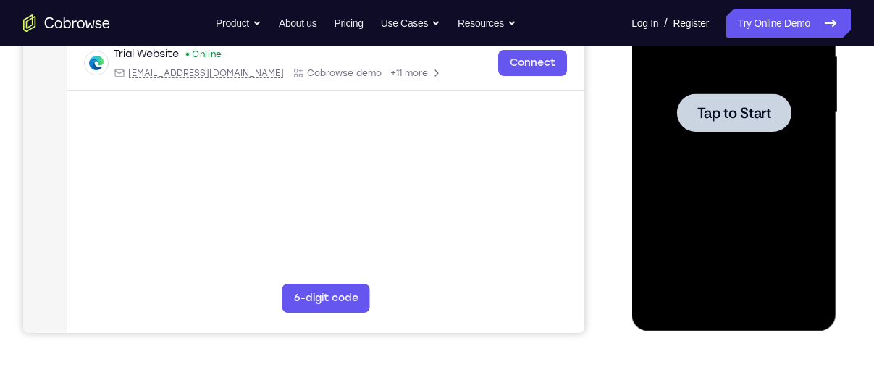
click at [702, 149] on div at bounding box center [733, 112] width 182 height 405
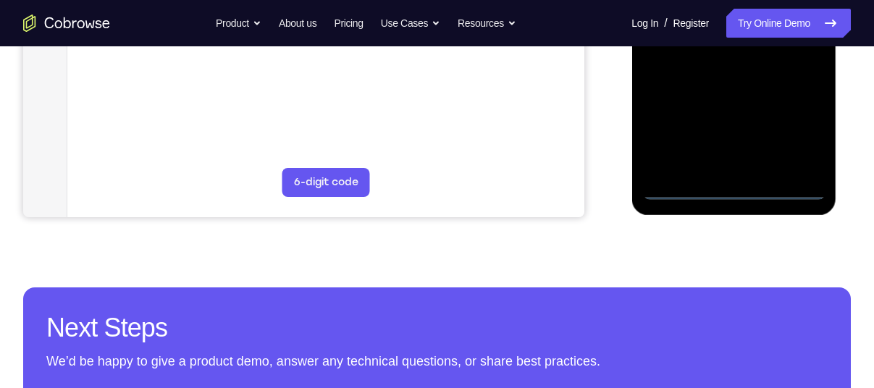
scroll to position [456, 0]
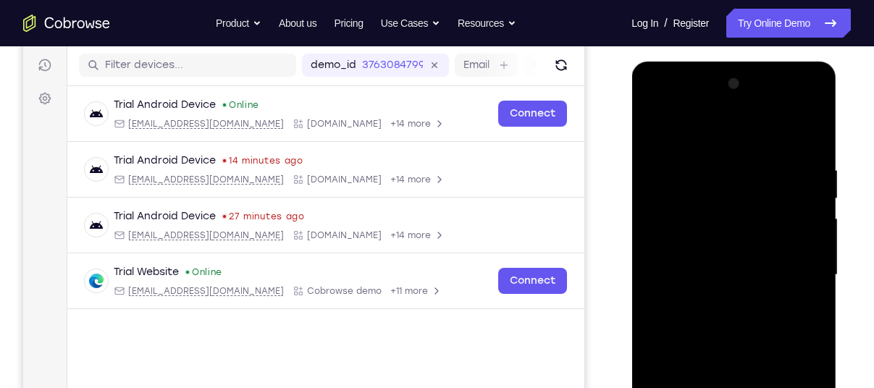
scroll to position [180, 0]
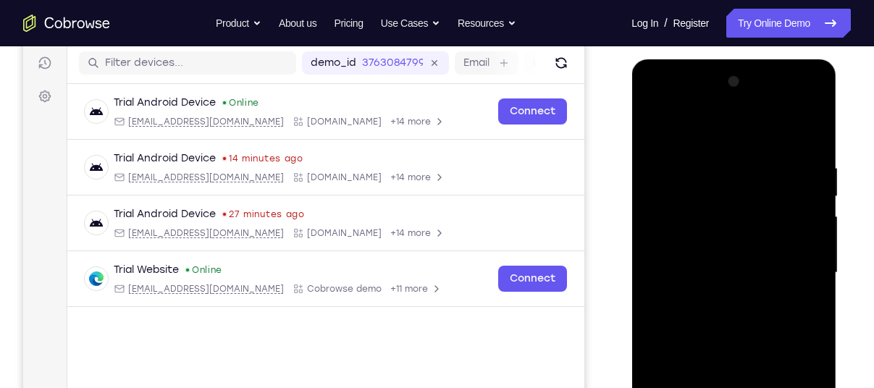
click at [677, 127] on div at bounding box center [733, 272] width 182 height 405
click at [799, 262] on div at bounding box center [733, 272] width 182 height 405
click at [732, 279] on div at bounding box center [733, 272] width 182 height 405
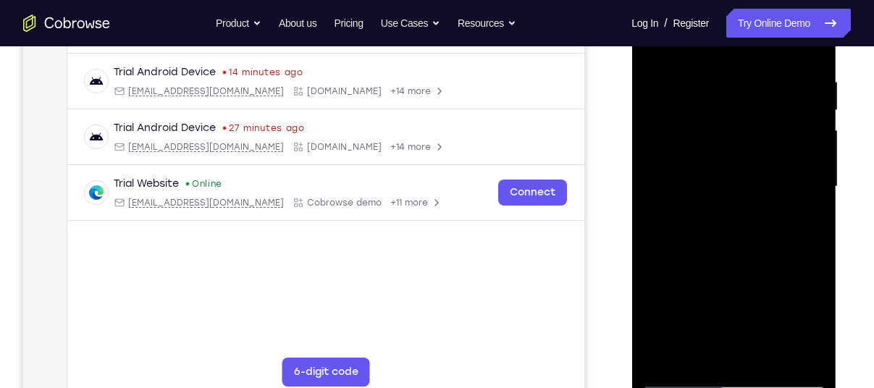
scroll to position [266, 0]
click at [722, 214] on div at bounding box center [733, 186] width 182 height 405
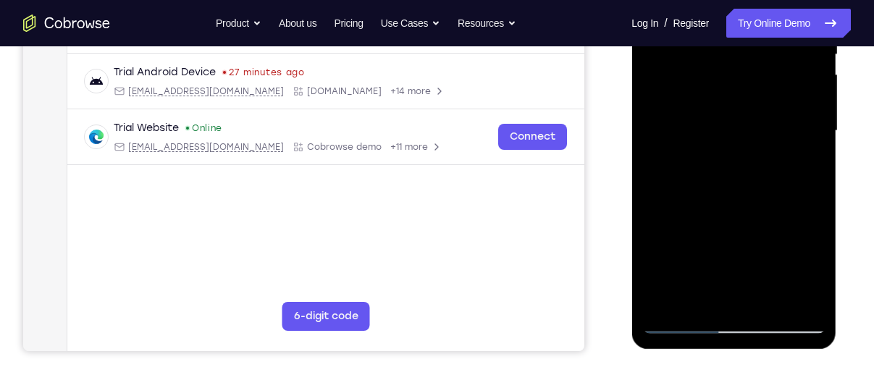
scroll to position [306, 0]
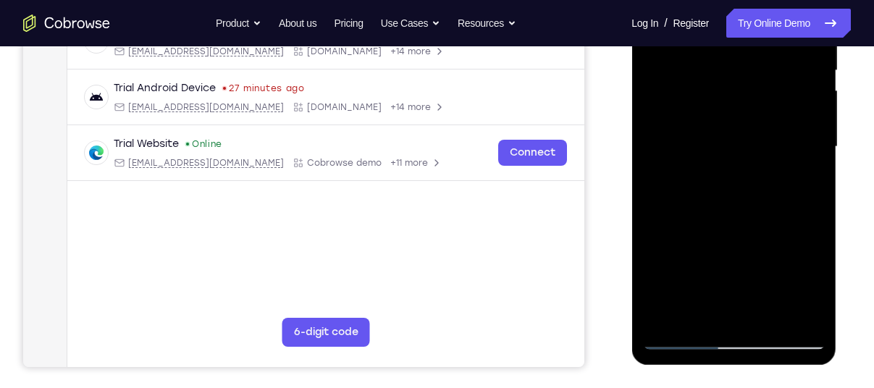
click at [680, 138] on div at bounding box center [733, 146] width 182 height 405
click at [676, 121] on div at bounding box center [733, 146] width 182 height 405
click at [693, 139] on div at bounding box center [733, 146] width 182 height 405
click at [808, 169] on div at bounding box center [733, 146] width 182 height 405
click at [757, 145] on div at bounding box center [733, 146] width 182 height 405
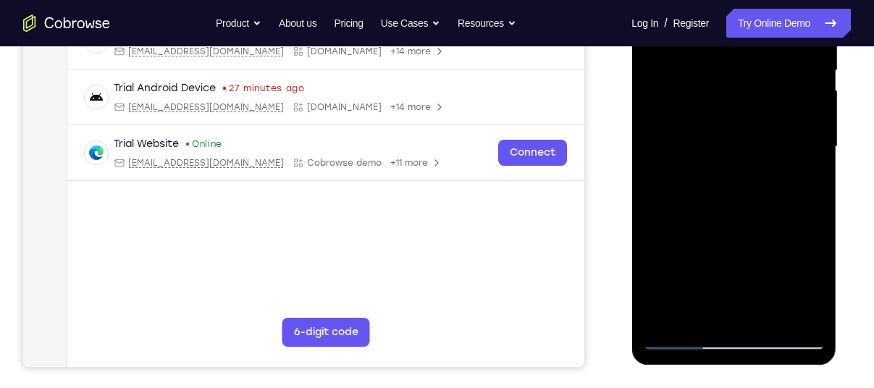
click at [769, 182] on div at bounding box center [733, 146] width 182 height 405
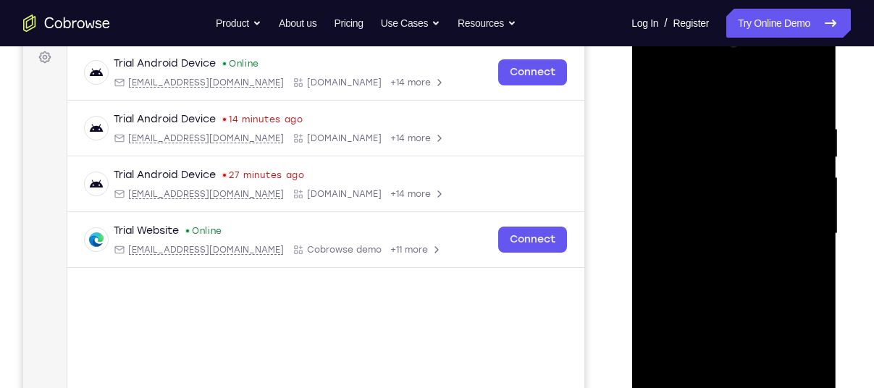
scroll to position [213, 0]
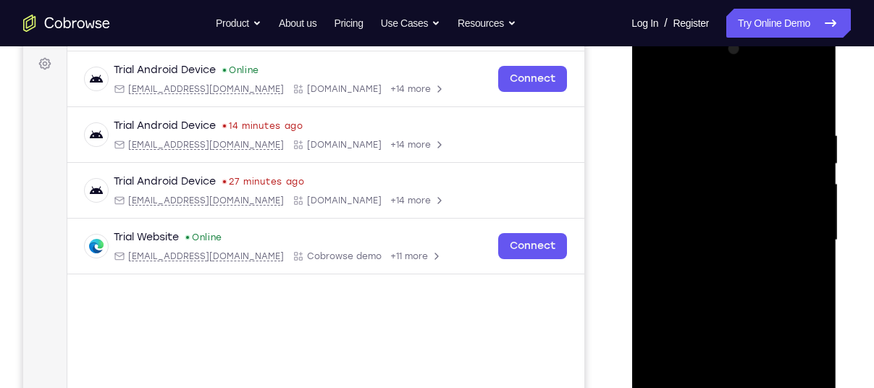
click at [812, 118] on div at bounding box center [733, 240] width 182 height 405
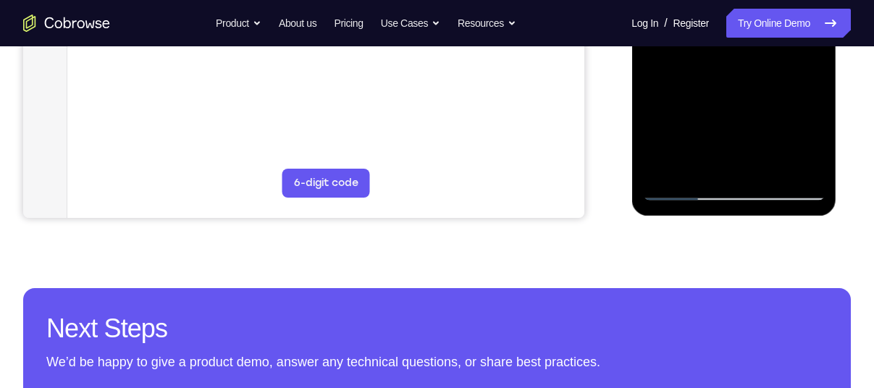
scroll to position [456, 0]
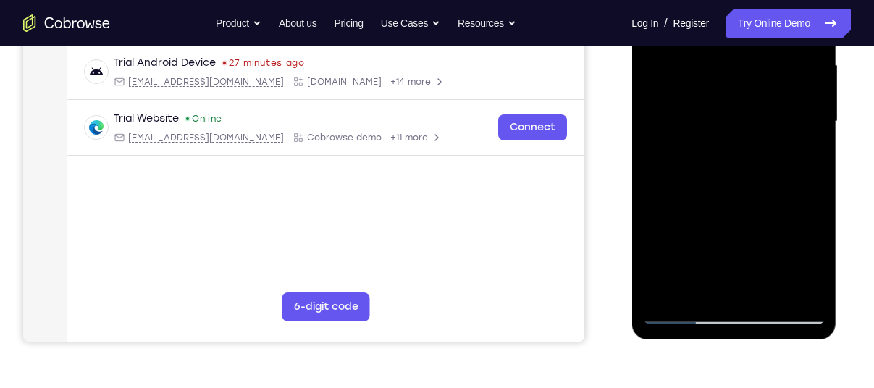
scroll to position [342, 0]
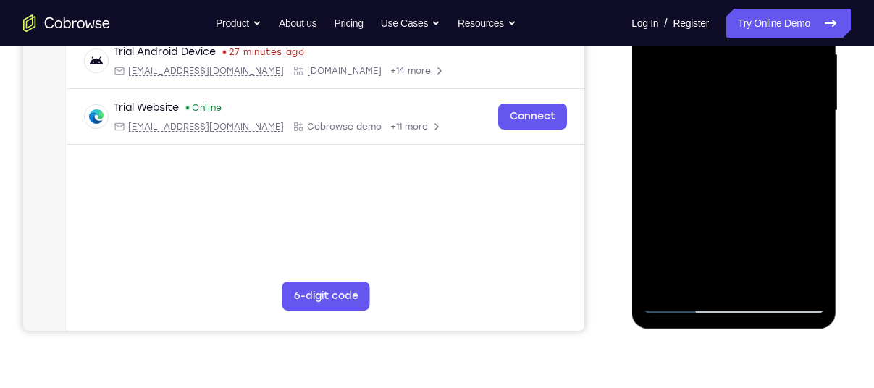
click at [722, 190] on div at bounding box center [733, 110] width 182 height 405
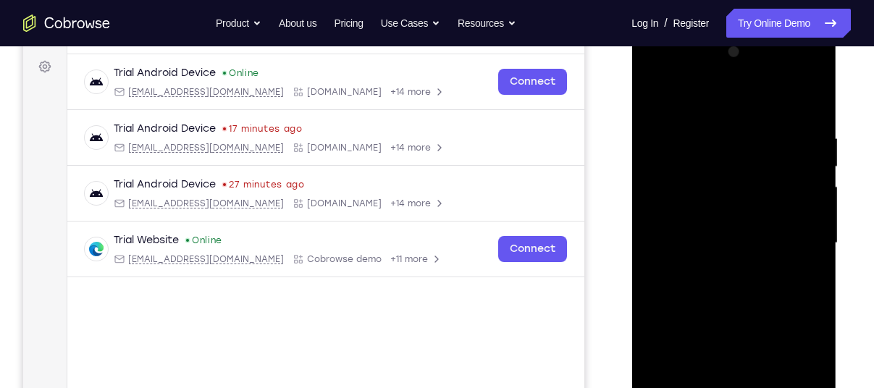
scroll to position [210, 0]
drag, startPoint x: 790, startPoint y: 160, endPoint x: 696, endPoint y: 167, distance: 93.6
click at [696, 167] on div at bounding box center [733, 243] width 182 height 405
click at [655, 95] on div at bounding box center [733, 243] width 182 height 405
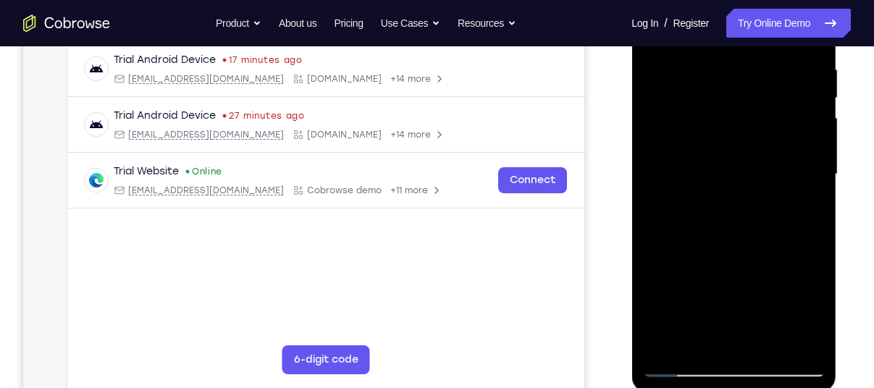
scroll to position [252, 0]
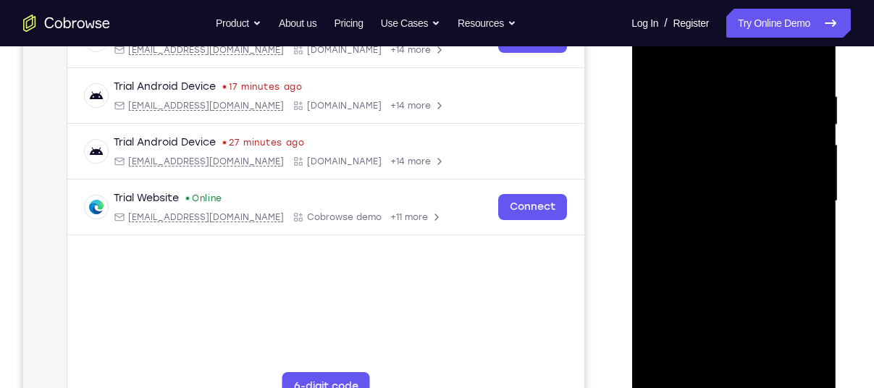
click at [752, 88] on div at bounding box center [733, 201] width 182 height 405
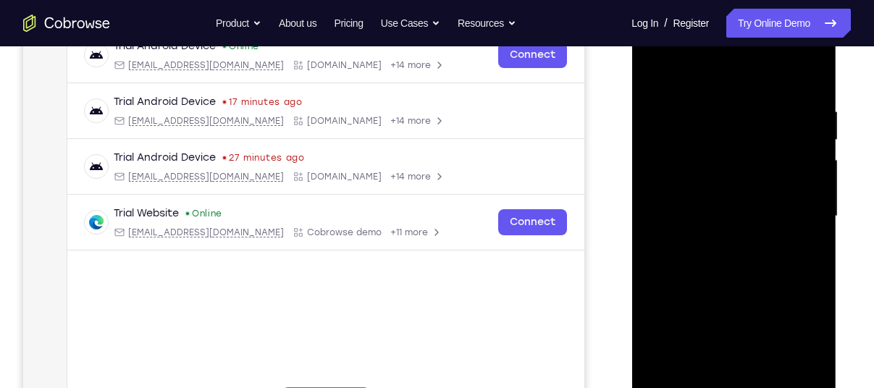
scroll to position [236, 0]
click at [809, 75] on div at bounding box center [733, 216] width 182 height 405
drag, startPoint x: 812, startPoint y: 101, endPoint x: 739, endPoint y: 96, distance: 73.3
click at [739, 96] on div at bounding box center [733, 216] width 182 height 405
click at [732, 113] on div at bounding box center [733, 216] width 182 height 405
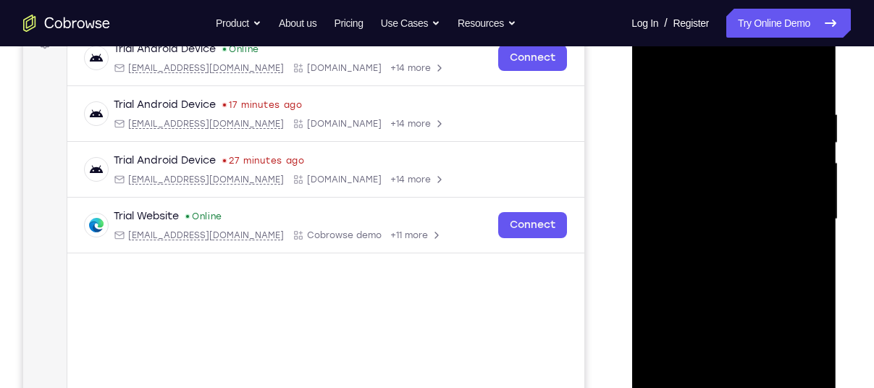
scroll to position [233, 0]
click at [809, 127] on div at bounding box center [733, 219] width 182 height 405
click at [811, 75] on div at bounding box center [733, 219] width 182 height 405
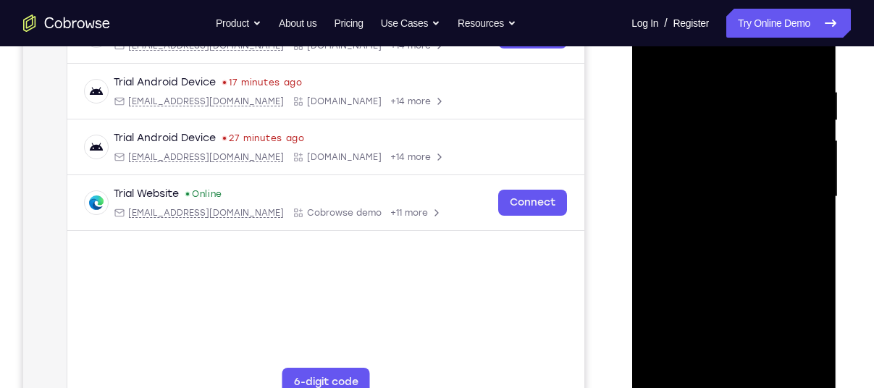
scroll to position [260, 0]
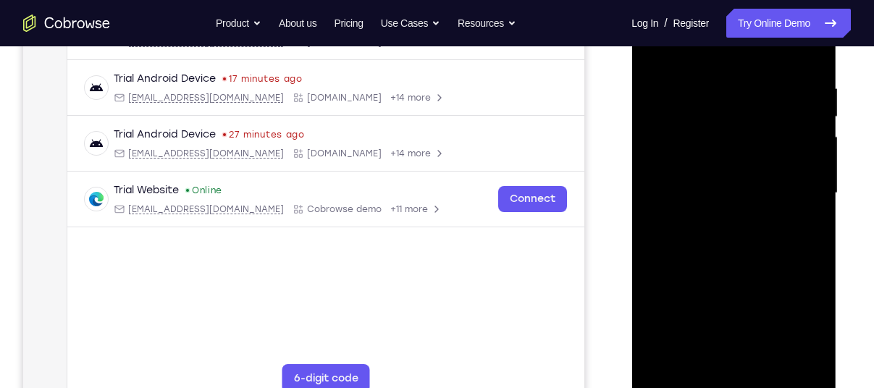
drag, startPoint x: 774, startPoint y: 103, endPoint x: 696, endPoint y: 95, distance: 78.6
click at [696, 95] on div at bounding box center [733, 193] width 182 height 405
click at [745, 84] on div at bounding box center [733, 193] width 182 height 405
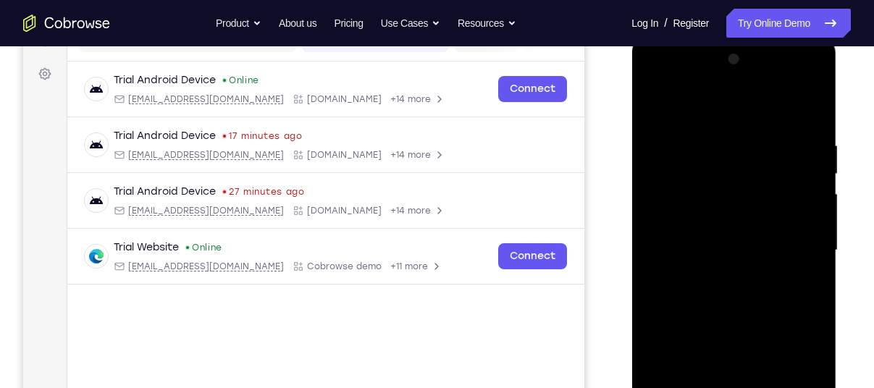
click at [808, 107] on div at bounding box center [733, 250] width 182 height 405
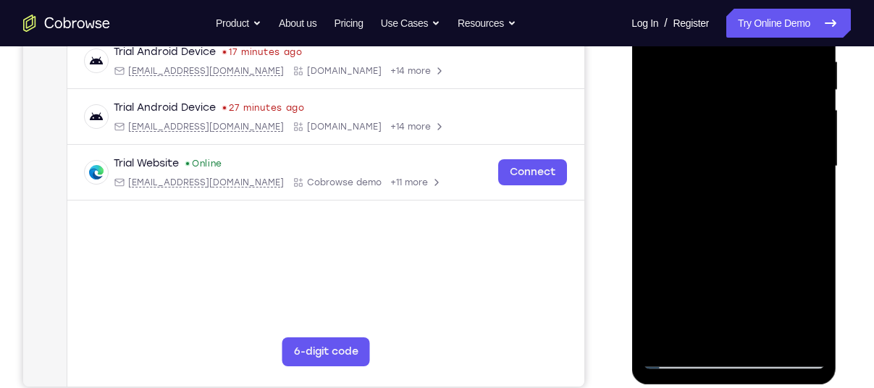
scroll to position [352, 0]
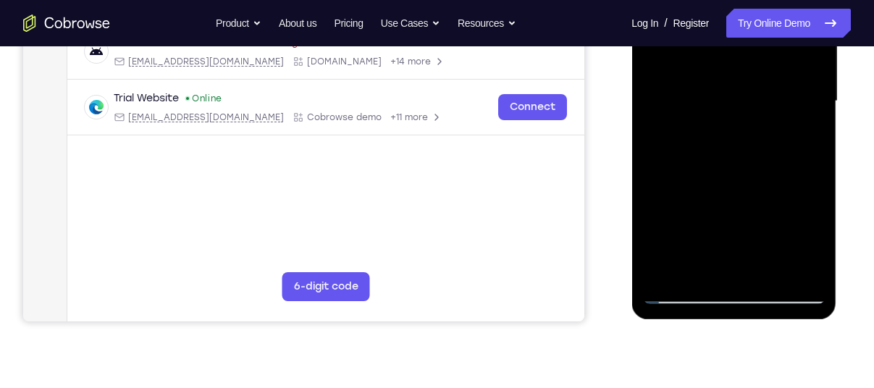
drag, startPoint x: 755, startPoint y: 182, endPoint x: 759, endPoint y: 43, distance: 138.3
click at [759, 43] on div at bounding box center [733, 101] width 182 height 405
drag, startPoint x: 750, startPoint y: 202, endPoint x: 758, endPoint y: 28, distance: 173.9
click at [758, 28] on div at bounding box center [733, 101] width 182 height 405
drag, startPoint x: 750, startPoint y: 173, endPoint x: 759, endPoint y: 38, distance: 135.7
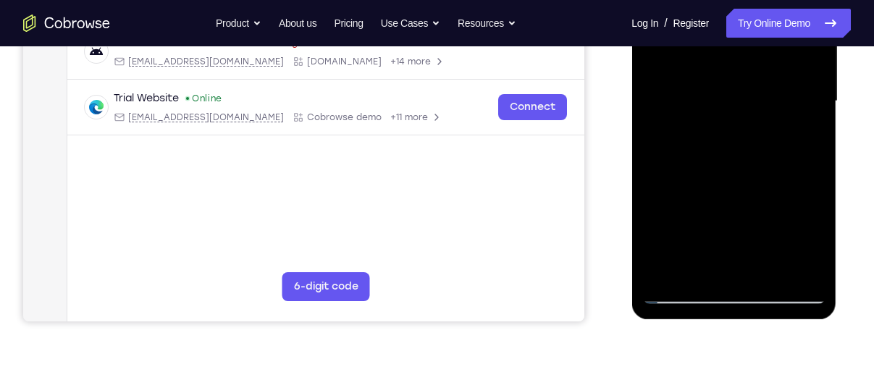
click at [759, 38] on div at bounding box center [733, 101] width 182 height 405
drag, startPoint x: 744, startPoint y: 171, endPoint x: 749, endPoint y: 58, distance: 113.0
click at [749, 58] on div at bounding box center [733, 101] width 182 height 405
drag, startPoint x: 737, startPoint y: 153, endPoint x: 755, endPoint y: -13, distance: 166.7
click at [755, 0] on div at bounding box center [733, 101] width 182 height 405
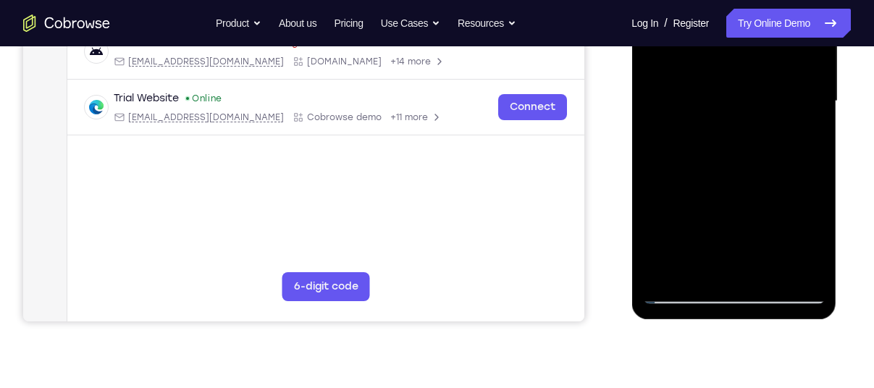
drag, startPoint x: 754, startPoint y: 141, endPoint x: 756, endPoint y: 279, distance: 138.2
click at [756, 279] on div at bounding box center [733, 101] width 182 height 405
click at [816, 104] on div at bounding box center [733, 101] width 182 height 405
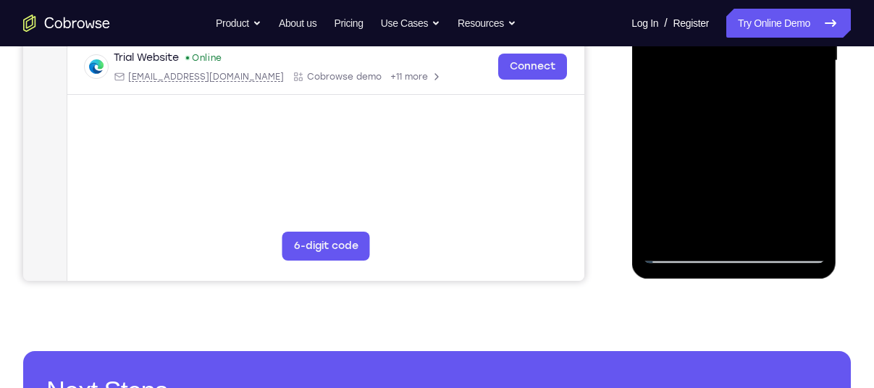
scroll to position [388, 0]
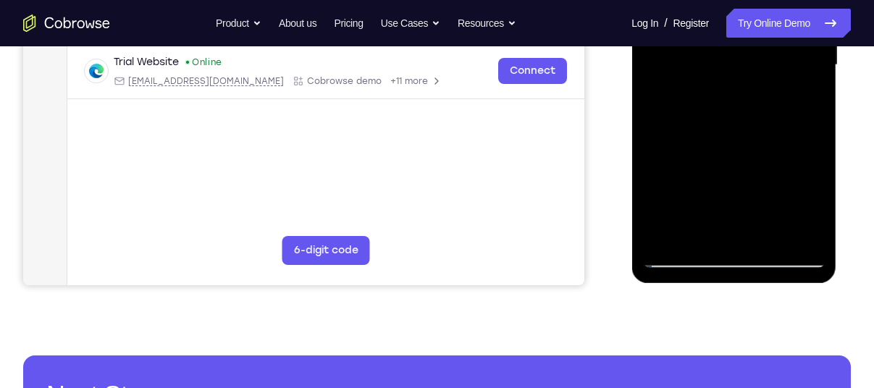
drag, startPoint x: 766, startPoint y: 192, endPoint x: 780, endPoint y: 48, distance: 144.7
click at [780, 48] on div at bounding box center [733, 64] width 182 height 405
drag, startPoint x: 740, startPoint y: 116, endPoint x: 758, endPoint y: 13, distance: 104.2
click at [758, 13] on div at bounding box center [733, 64] width 182 height 405
drag, startPoint x: 745, startPoint y: 104, endPoint x: 758, endPoint y: -11, distance: 115.8
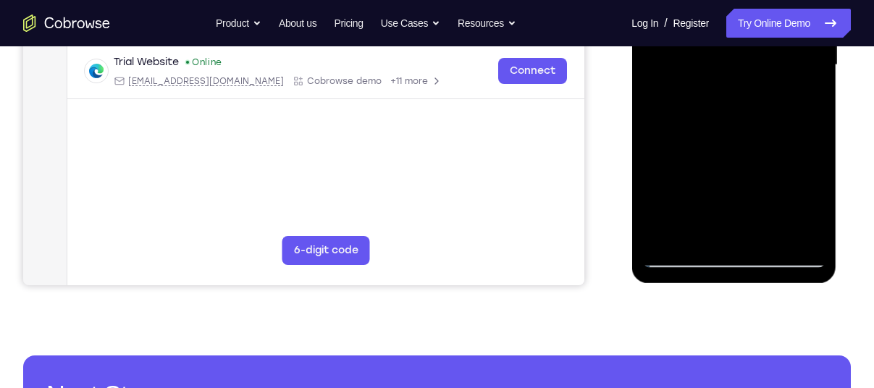
click at [758, 0] on div at bounding box center [733, 64] width 182 height 405
drag, startPoint x: 751, startPoint y: 140, endPoint x: 769, endPoint y: -9, distance: 150.9
click at [769, 0] on div at bounding box center [733, 64] width 182 height 405
drag, startPoint x: 745, startPoint y: 187, endPoint x: 761, endPoint y: -23, distance: 210.5
click at [761, 0] on div at bounding box center [733, 64] width 182 height 405
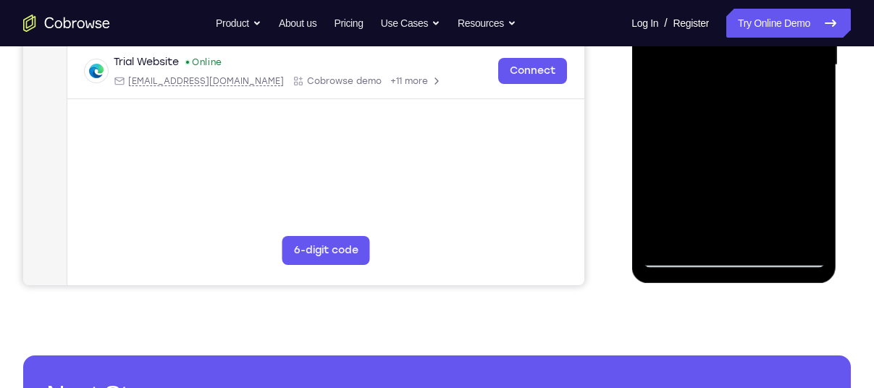
drag, startPoint x: 745, startPoint y: 187, endPoint x: 783, endPoint y: 16, distance: 175.8
click at [783, 16] on div at bounding box center [733, 64] width 182 height 405
drag, startPoint x: 777, startPoint y: 177, endPoint x: 808, endPoint y: 3, distance: 176.3
click at [808, 3] on div at bounding box center [733, 64] width 182 height 405
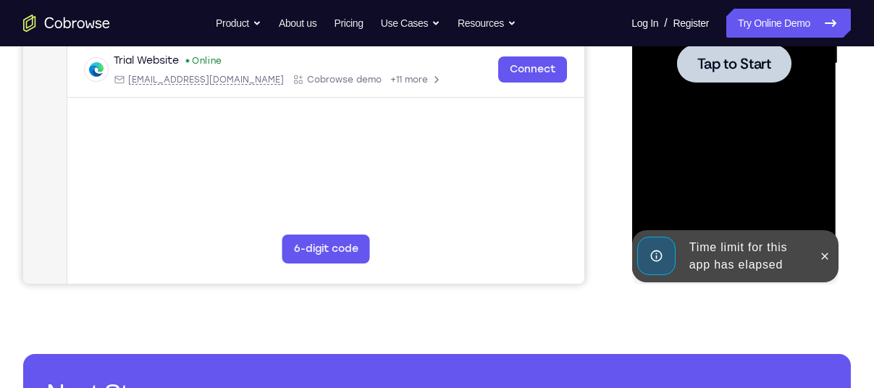
scroll to position [204, 0]
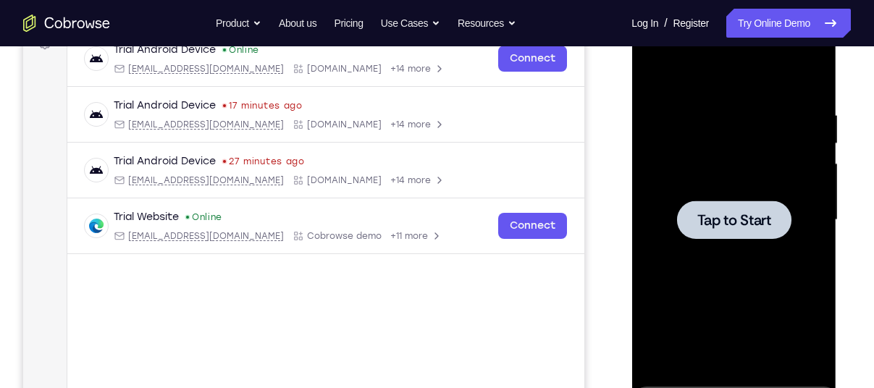
drag, startPoint x: 748, startPoint y: 343, endPoint x: 760, endPoint y: -19, distance: 362.1
click at [760, 7] on html "Online web based iOS Simulators and Android Emulators. Run iPhone, iPad, Mobile…" at bounding box center [734, 224] width 206 height 434
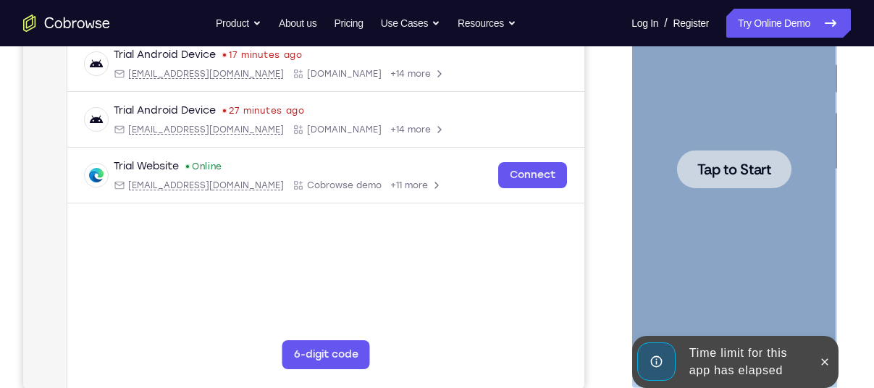
scroll to position [284, 0]
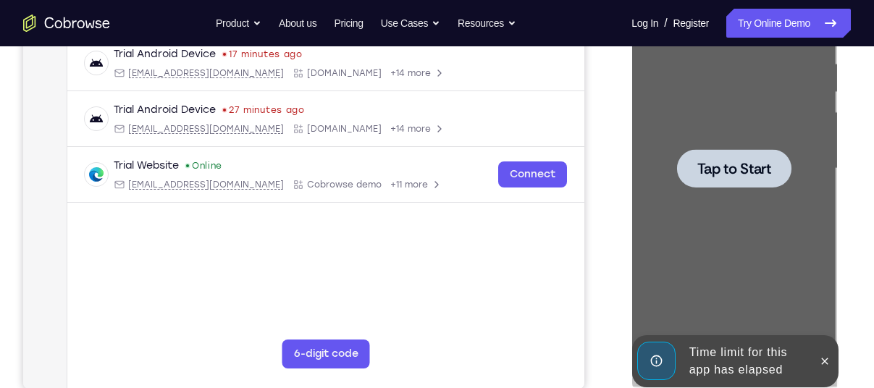
click at [861, 148] on div "Your Support Agent Your Customer Web iOS Android Next Steps We’d be happy to gi…" at bounding box center [437, 239] width 874 height 955
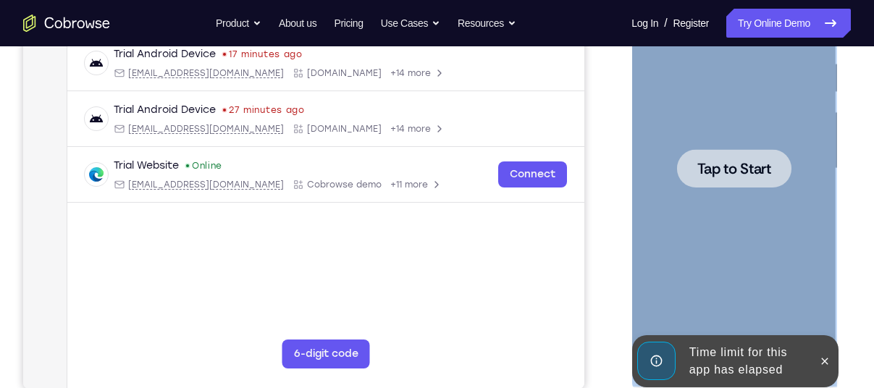
click at [745, 162] on span "Tap to Start" at bounding box center [733, 168] width 74 height 14
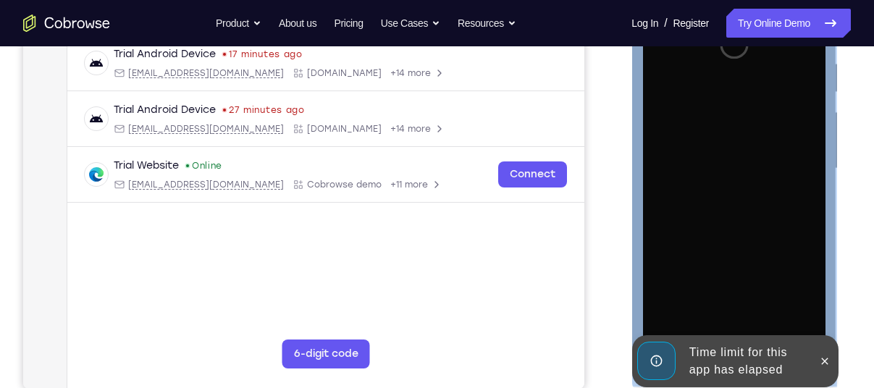
drag, startPoint x: 745, startPoint y: 162, endPoint x: 678, endPoint y: 171, distance: 67.1
click at [678, 171] on div at bounding box center [733, 168] width 182 height 405
drag, startPoint x: 678, startPoint y: 171, endPoint x: 633, endPoint y: 159, distance: 46.3
click at [633, 159] on div "Installing app..." at bounding box center [733, 170] width 205 height 431
click at [692, 117] on div at bounding box center [733, 168] width 182 height 405
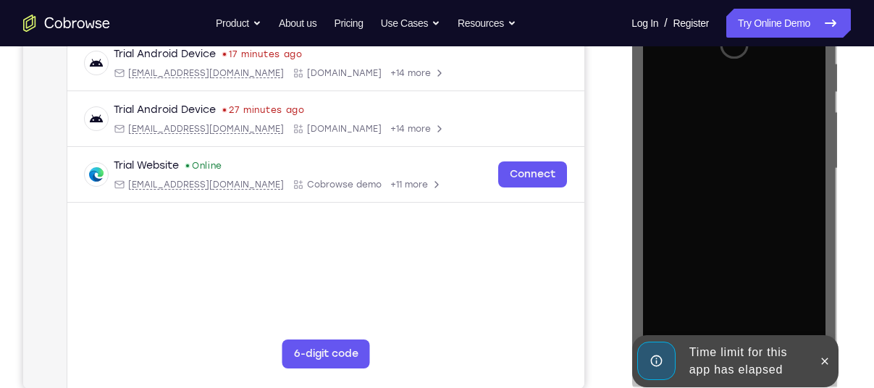
click at [0, 0] on div at bounding box center [0, 0] width 0 height 0
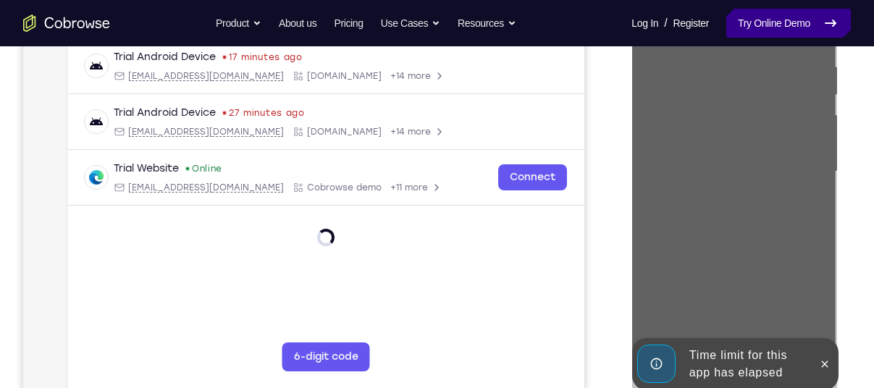
scroll to position [216, 0]
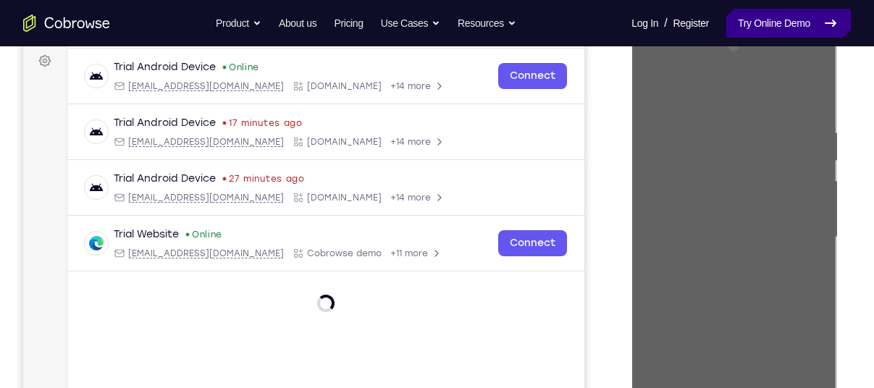
click at [782, 14] on link "Try Online Demo" at bounding box center [788, 23] width 124 height 29
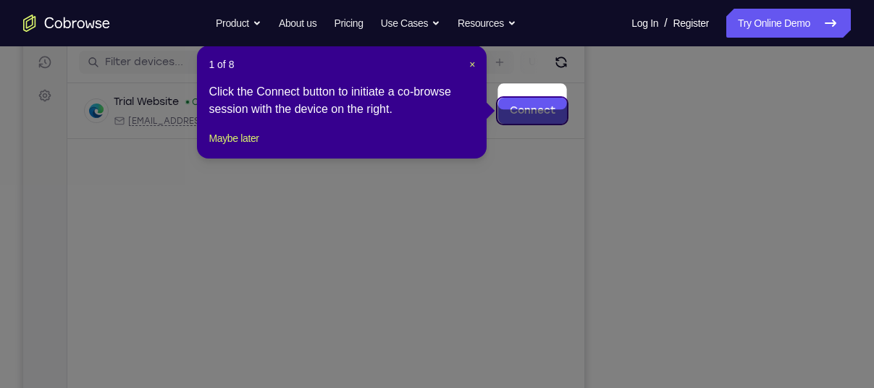
scroll to position [169, 0]
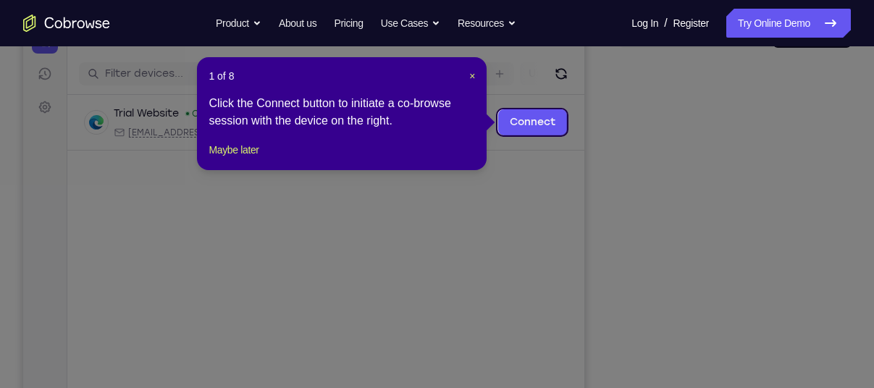
click at [478, 75] on div "1 of 8 × Click the Connect button to initiate a co-browse session with the devi…" at bounding box center [341, 113] width 289 height 113
click at [469, 75] on span "×" at bounding box center [472, 76] width 6 height 12
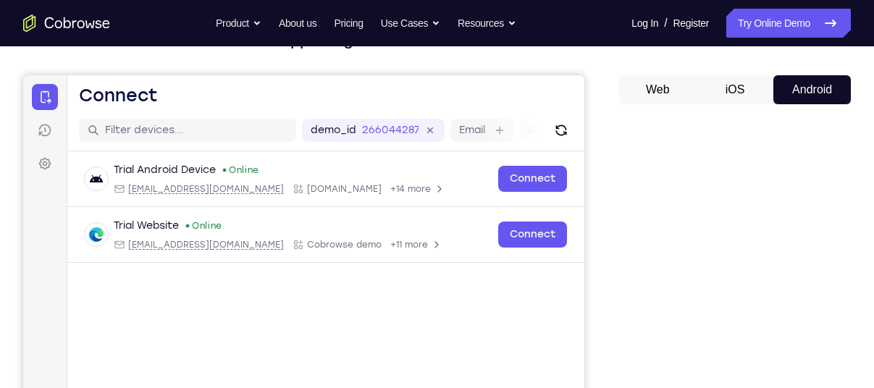
scroll to position [105, 0]
